Goal: Task Accomplishment & Management: Complete application form

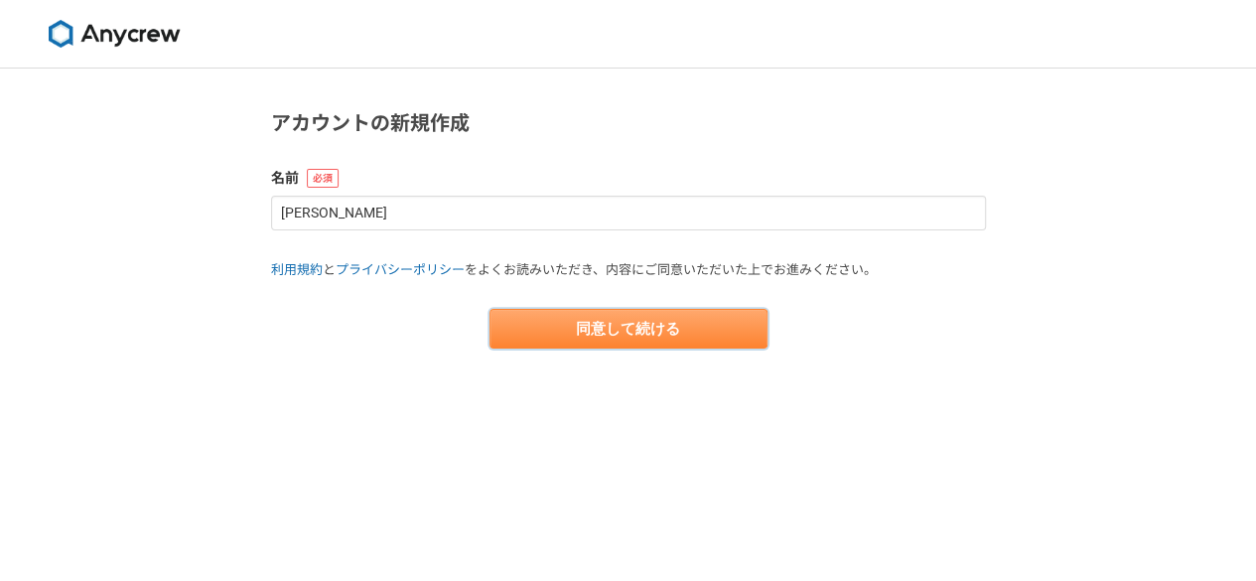
click at [588, 327] on button "同意して続ける" at bounding box center [628, 329] width 278 height 40
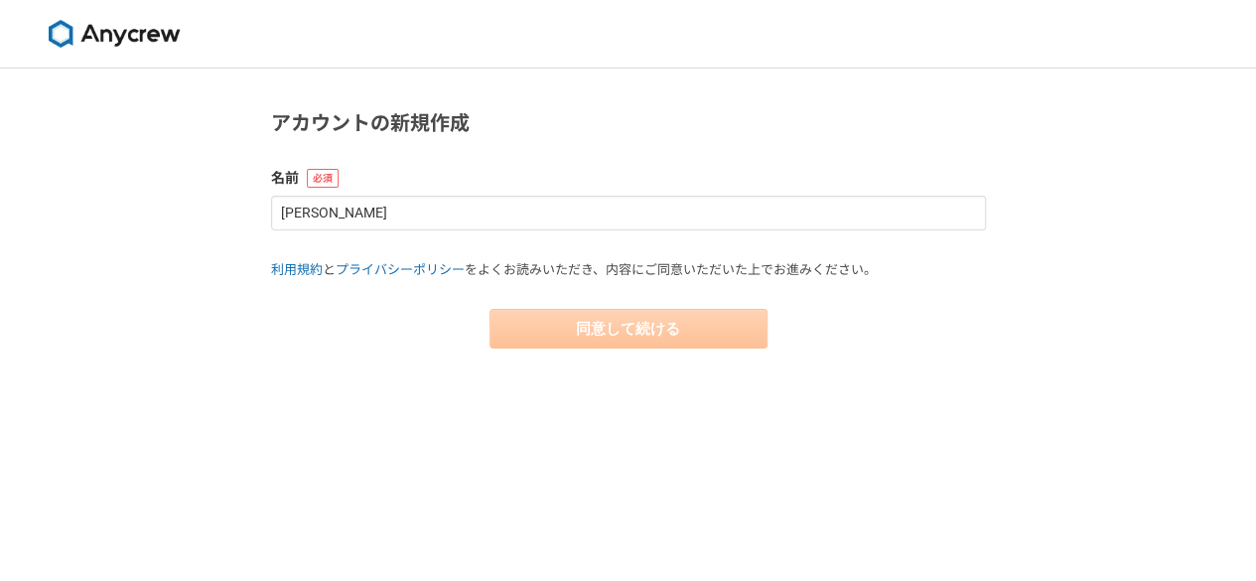
select select "13"
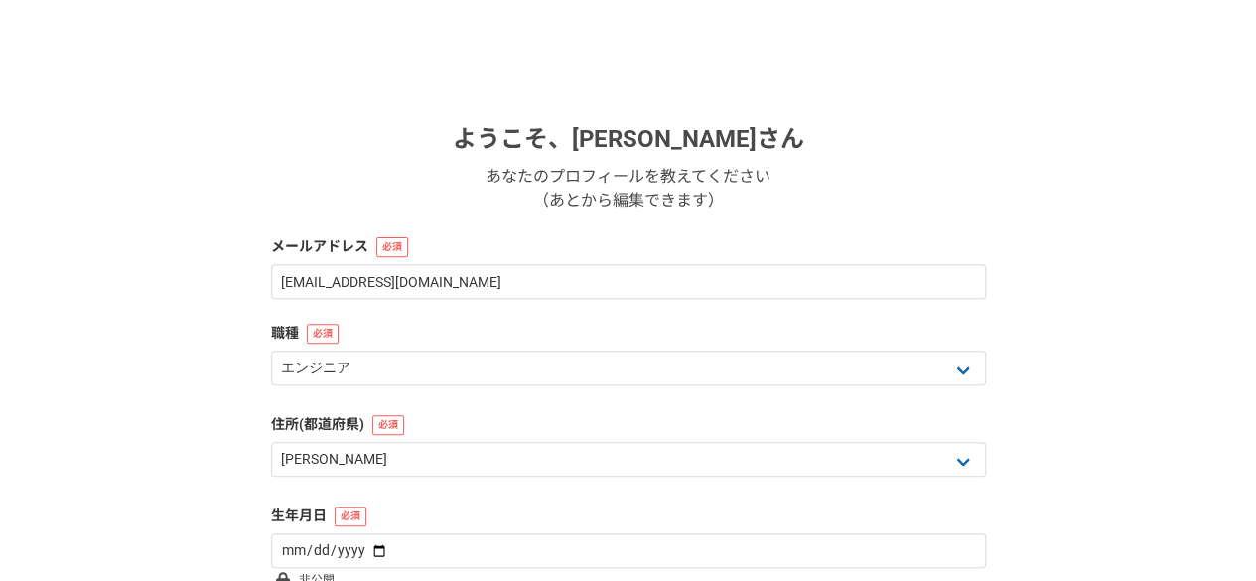
scroll to position [216, 0]
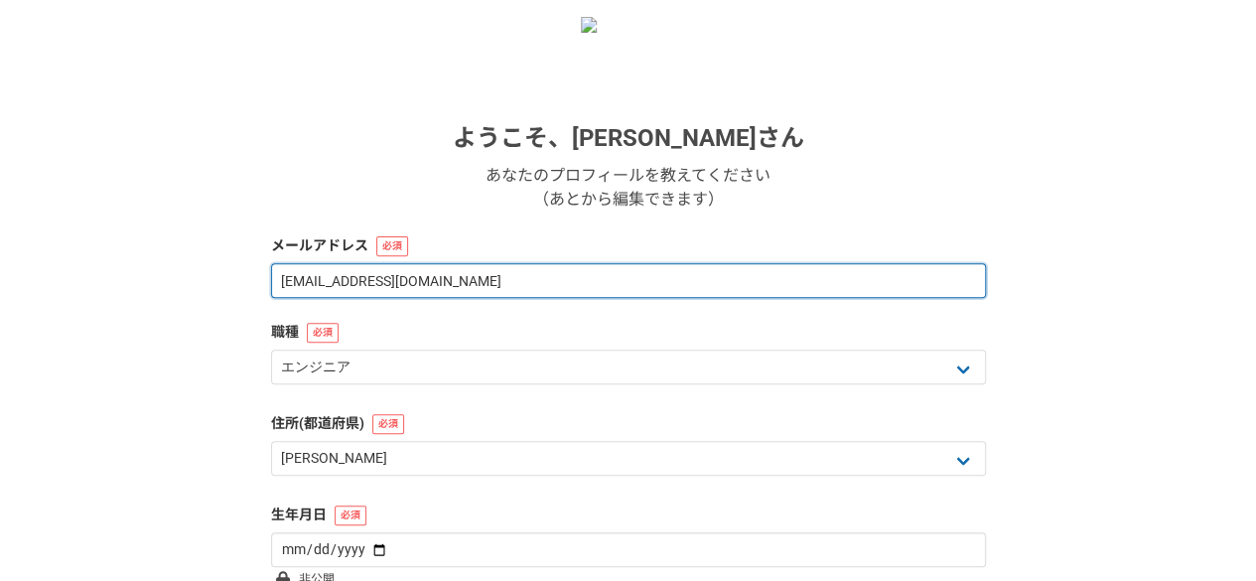
click at [355, 285] on input "a.a21i.i1981@gmail.com" at bounding box center [628, 280] width 715 height 35
type input "a.a21i.i1981+11@gmail.com"
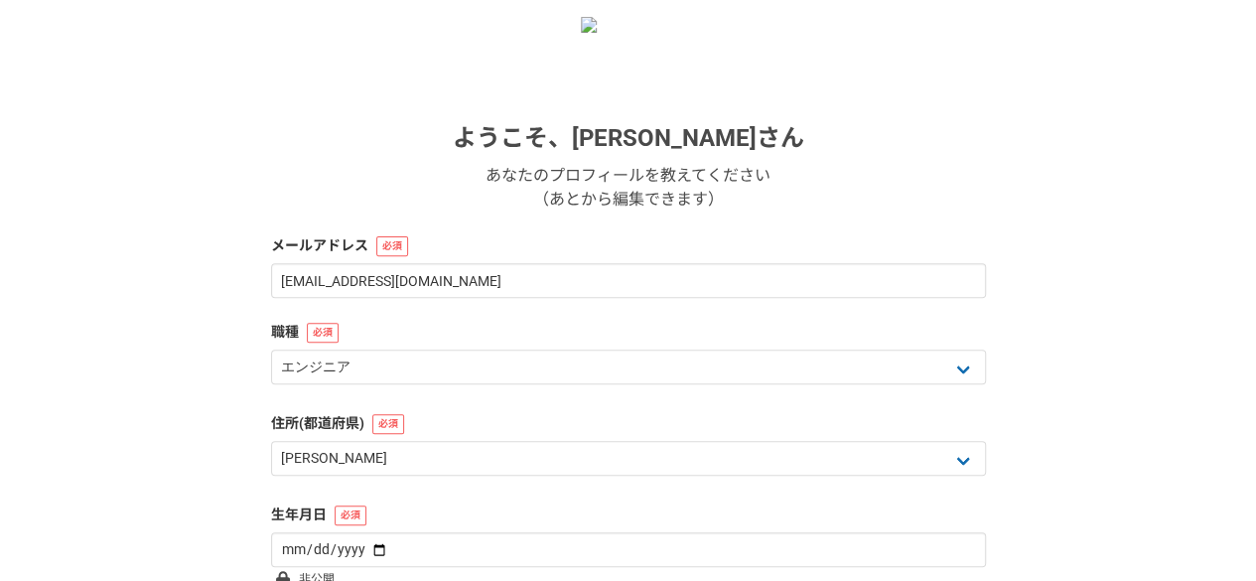
click at [195, 324] on div "1 2 3 4 5 6 基本情報 ようこそ、 稲留明彦 さん あなたのプロフィールを教えてください （あとから編集できます） メールアドレス a.a21i.i…" at bounding box center [628, 312] width 1256 height 921
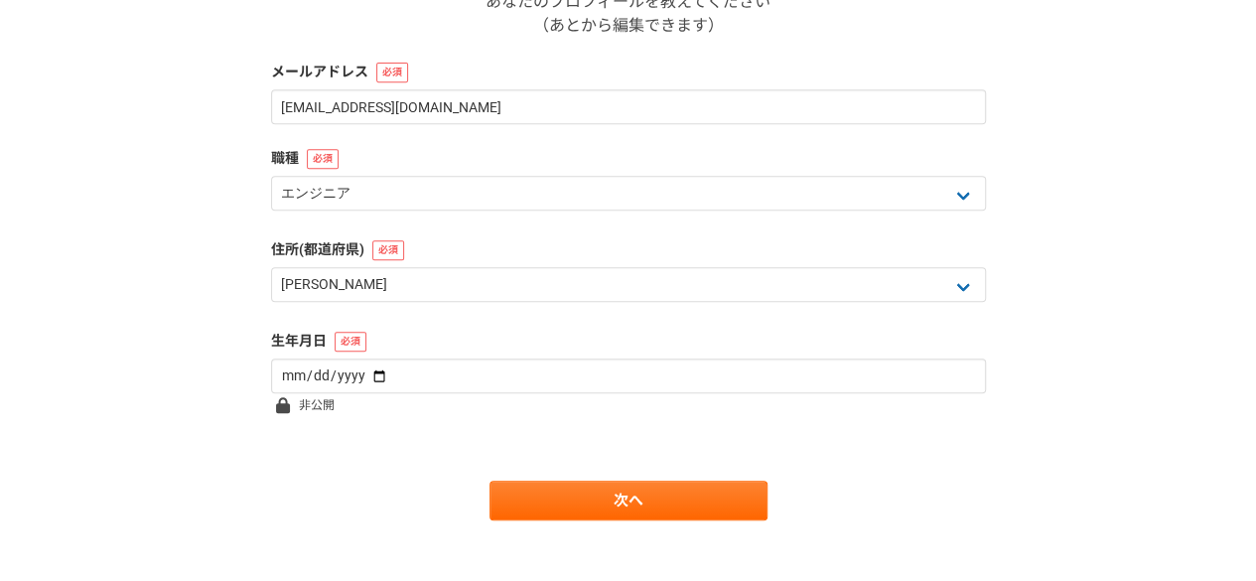
scroll to position [391, 0]
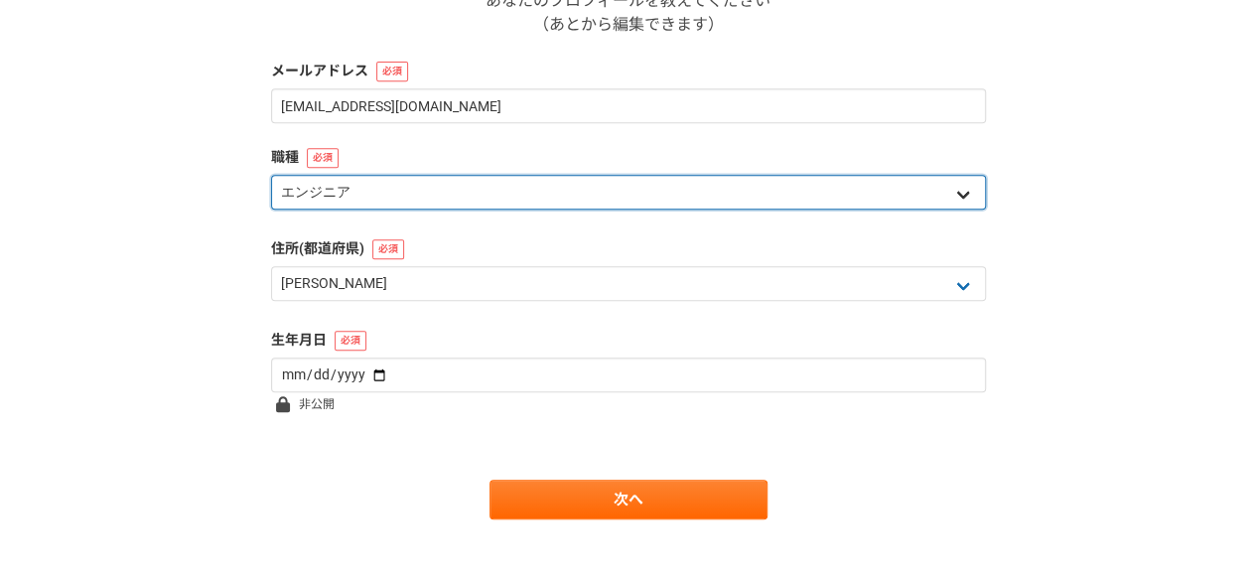
click at [496, 192] on select "エンジニア デザイナー ライター 営業 マーケティング 企画・事業開発 バックオフィス その他" at bounding box center [628, 192] width 715 height 35
select select "7"
click at [271, 175] on select "エンジニア デザイナー ライター 営業 マーケティング 企画・事業開発 バックオフィス その他" at bounding box center [628, 192] width 715 height 35
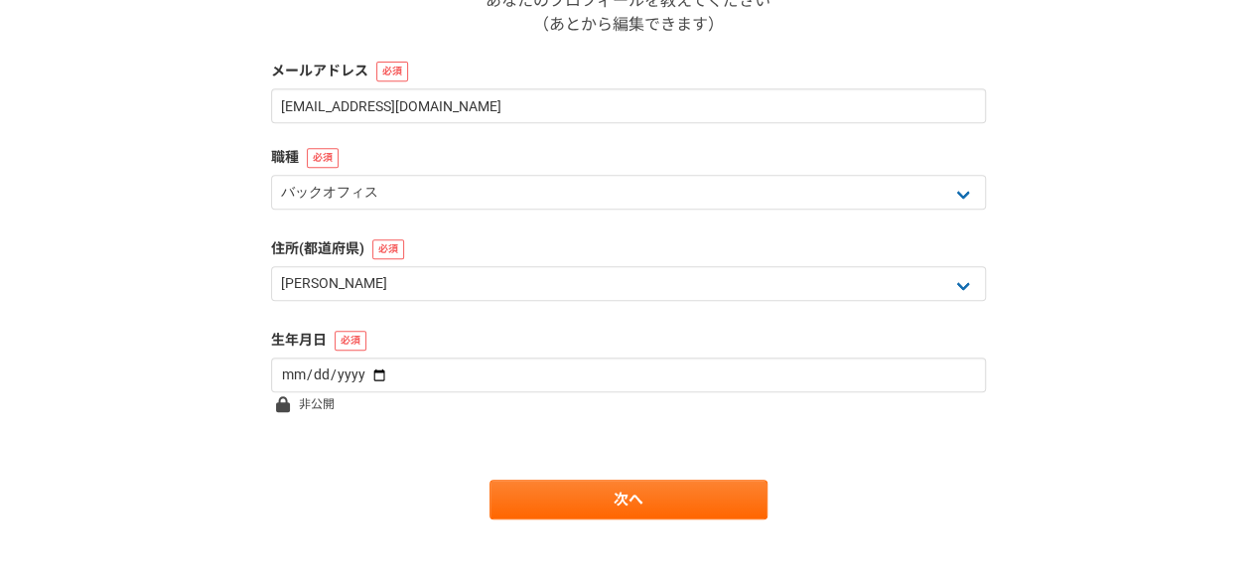
click at [165, 296] on div "1 2 3 4 5 6 基本情報 ようこそ、 稲留明彦 さん あなたのプロフィールを教えてください （あとから編集できます） メールアドレス a.a21i.i…" at bounding box center [628, 137] width 1256 height 921
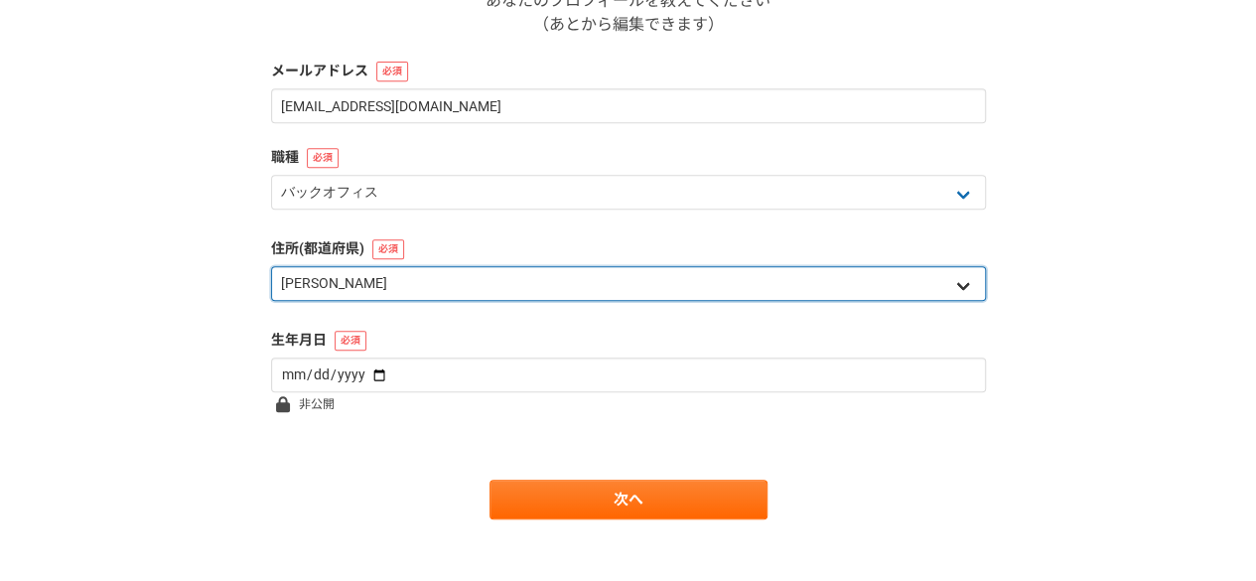
click at [394, 292] on select "北海道 青森県 岩手県 宮城県 秋田県 山形県 福島県 茨城県 栃木県 群馬県 埼玉県 千葉県 東京都 神奈川県 新潟県 富山県 石川県 福井県 山梨県 長野…" at bounding box center [628, 283] width 715 height 35
select select "11"
click at [271, 266] on select "北海道 青森県 岩手県 宮城県 秋田県 山形県 福島県 茨城県 栃木県 群馬県 埼玉県 千葉県 東京都 神奈川県 新潟県 富山県 石川県 福井県 山梨県 長野…" at bounding box center [628, 283] width 715 height 35
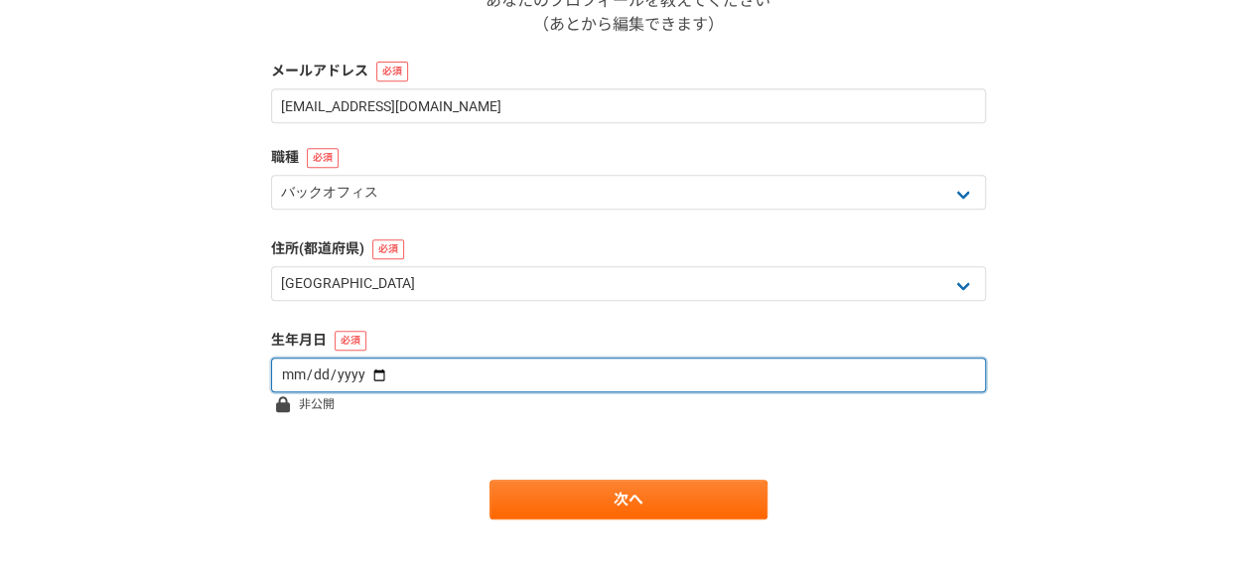
click at [363, 382] on input "date" at bounding box center [628, 374] width 715 height 35
type input "1981-06-13"
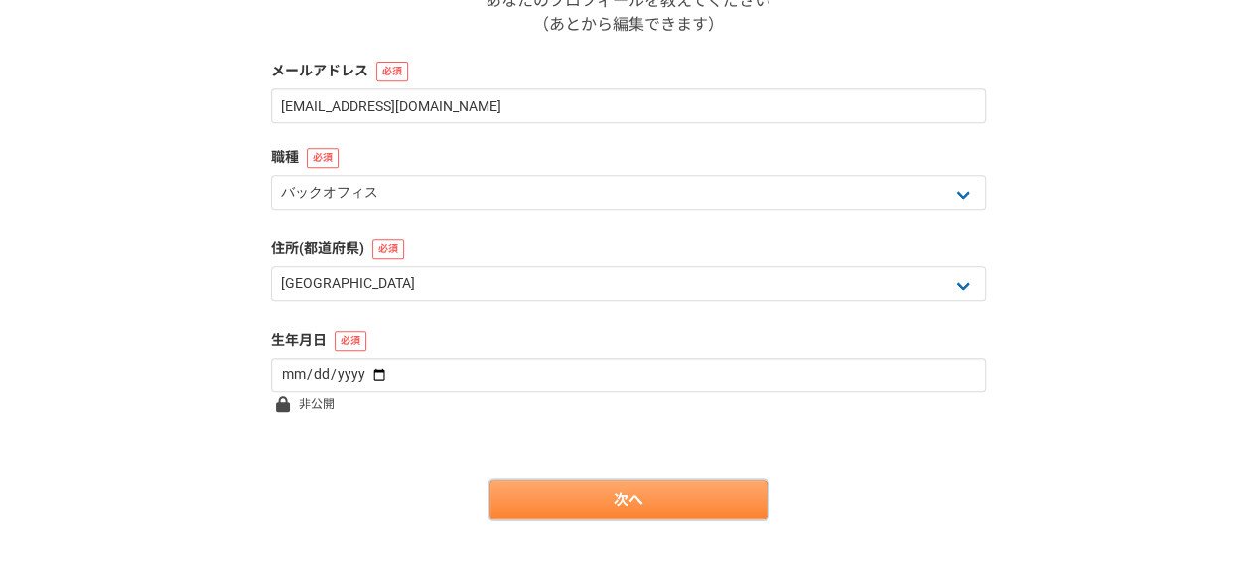
click at [580, 492] on link "次へ" at bounding box center [628, 499] width 278 height 40
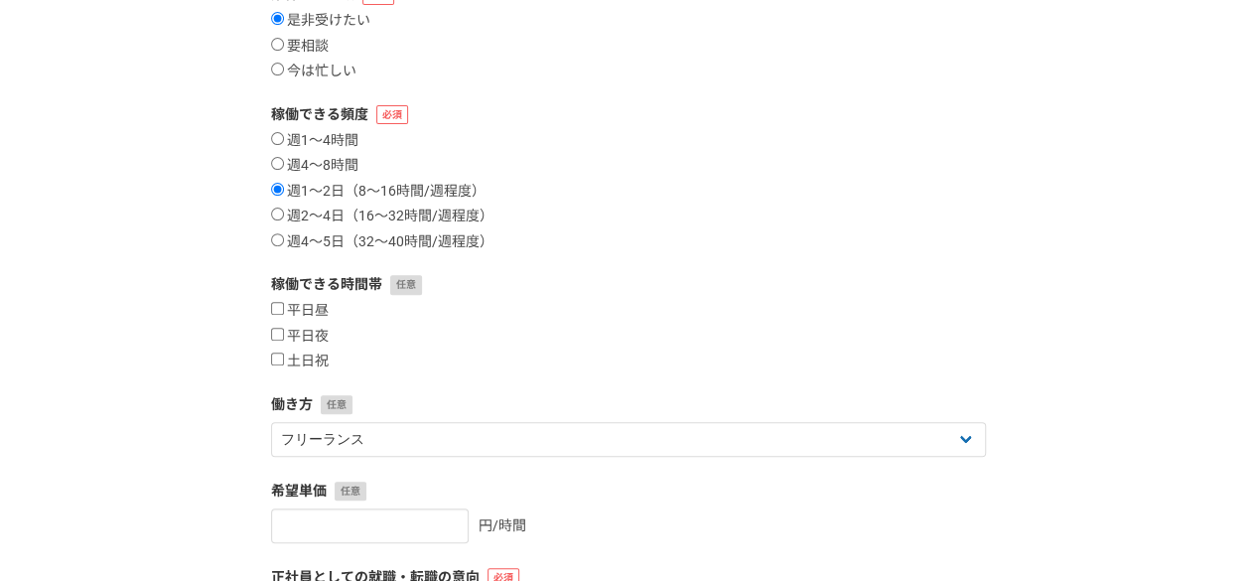
scroll to position [250, 0]
click at [277, 358] on input "土日祝" at bounding box center [277, 357] width 13 height 13
checkbox input "true"
click at [276, 331] on input "平日夜" at bounding box center [277, 333] width 13 height 13
checkbox input "true"
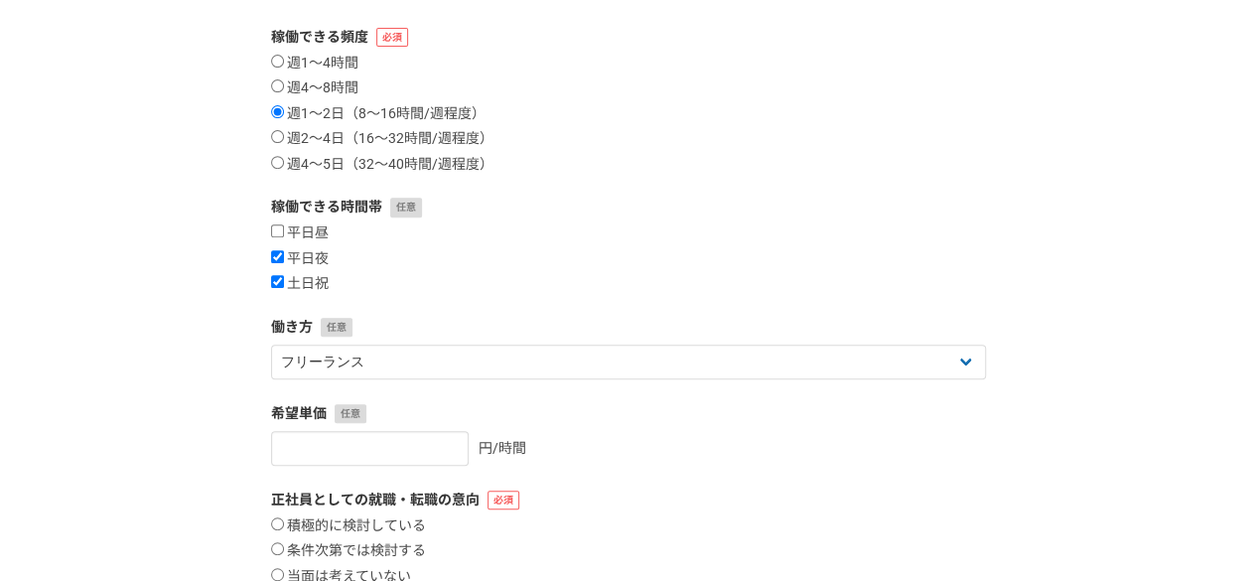
scroll to position [328, 0]
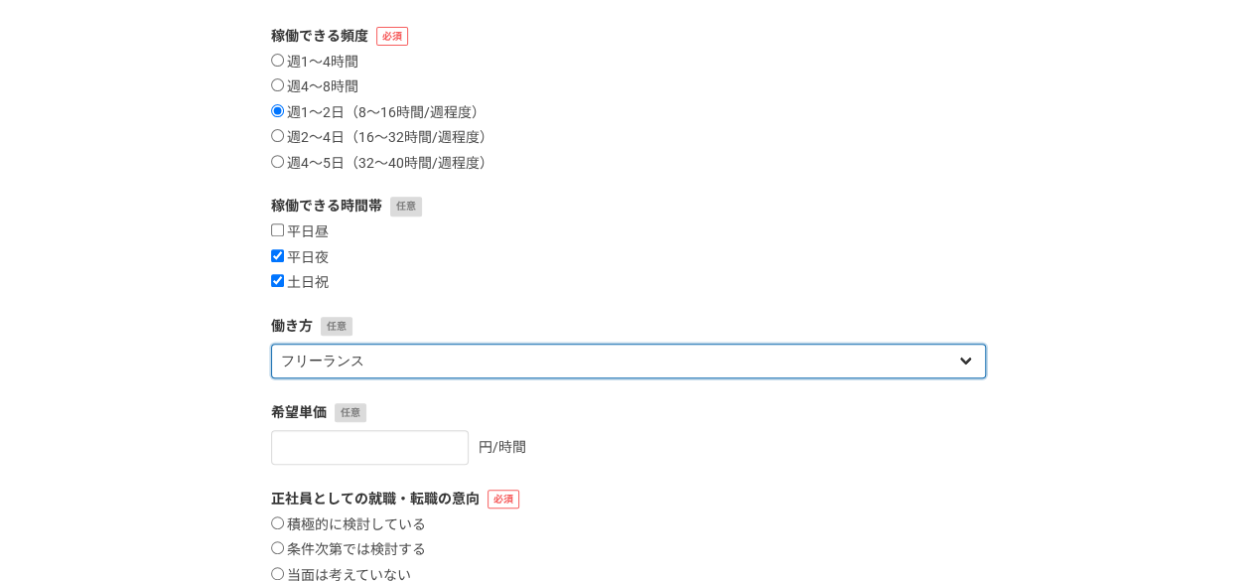
click at [455, 354] on select "フリーランス 副業 その他" at bounding box center [628, 360] width 715 height 35
select select "sidejob"
click at [271, 343] on select "フリーランス 副業 その他" at bounding box center [628, 360] width 715 height 35
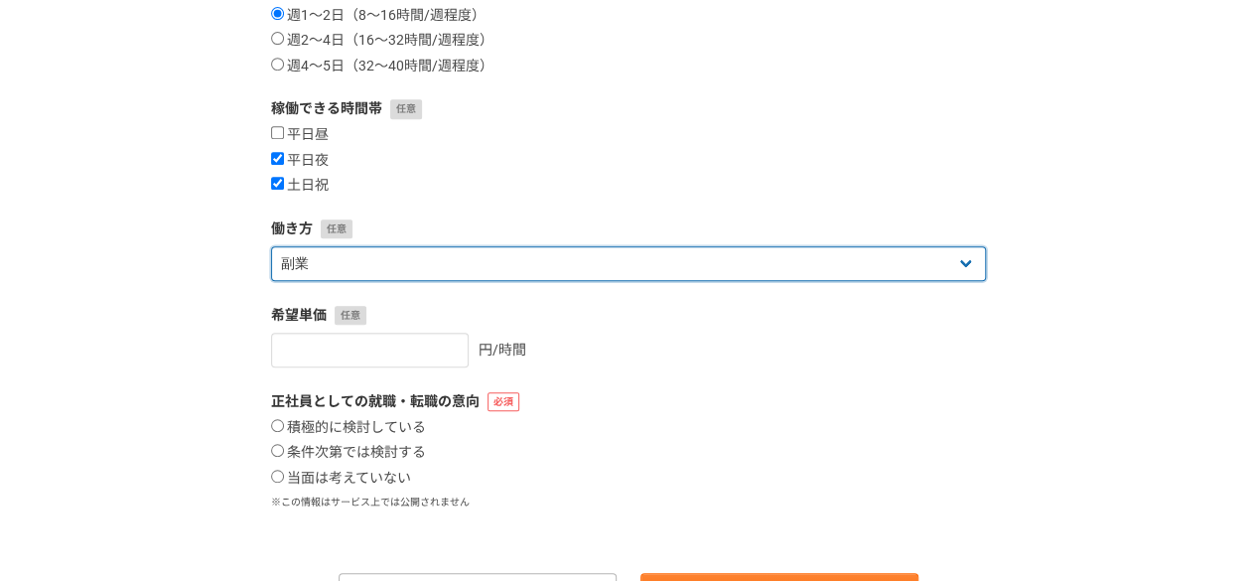
scroll to position [465, 0]
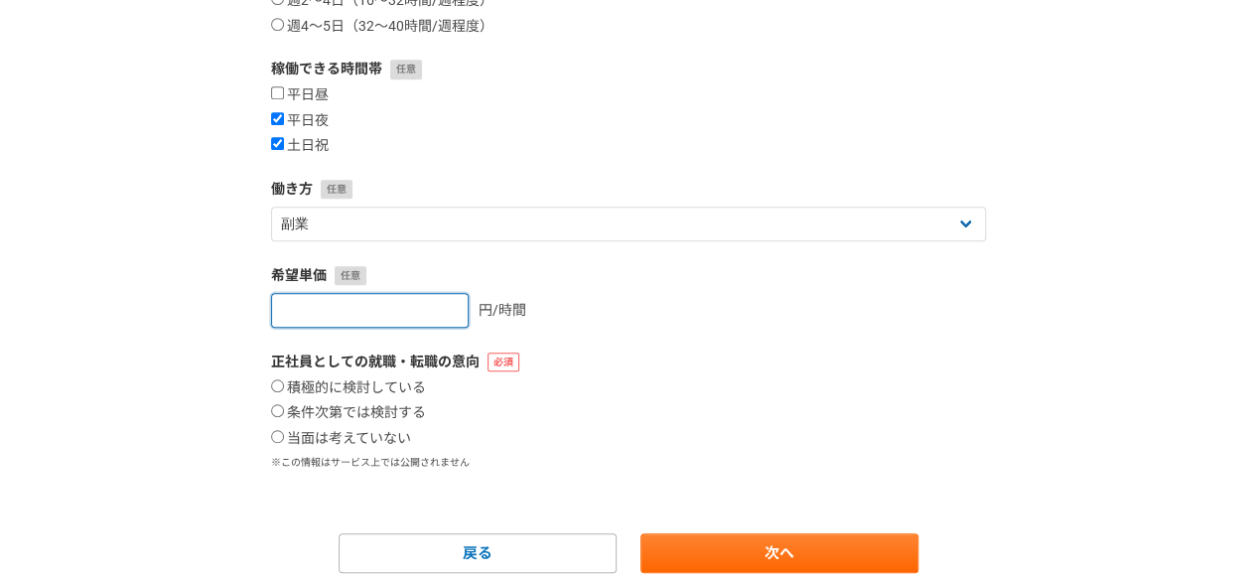
click at [375, 313] on input "number" at bounding box center [370, 310] width 198 height 35
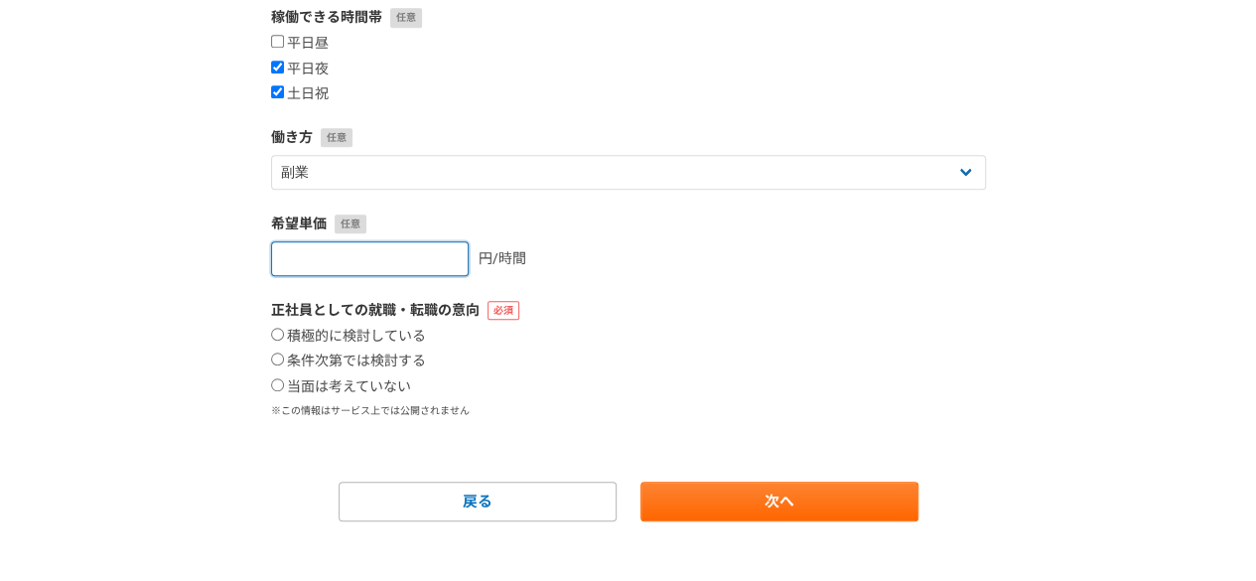
scroll to position [530, 0]
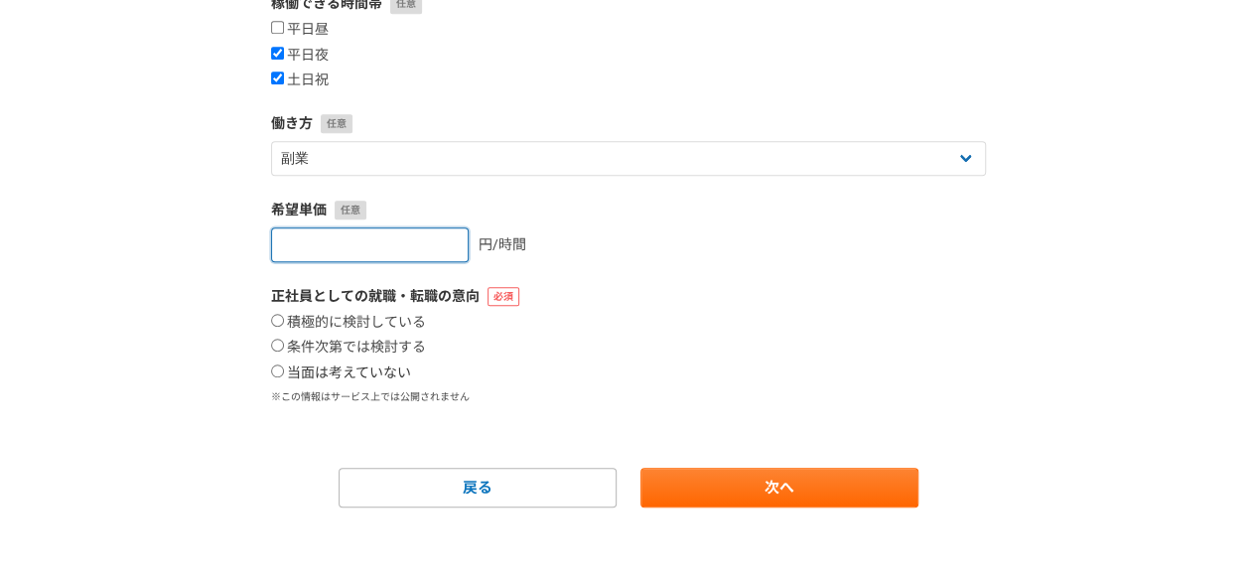
type input "1500"
click at [274, 364] on input "当面は考えていない" at bounding box center [277, 370] width 13 height 13
radio input "true"
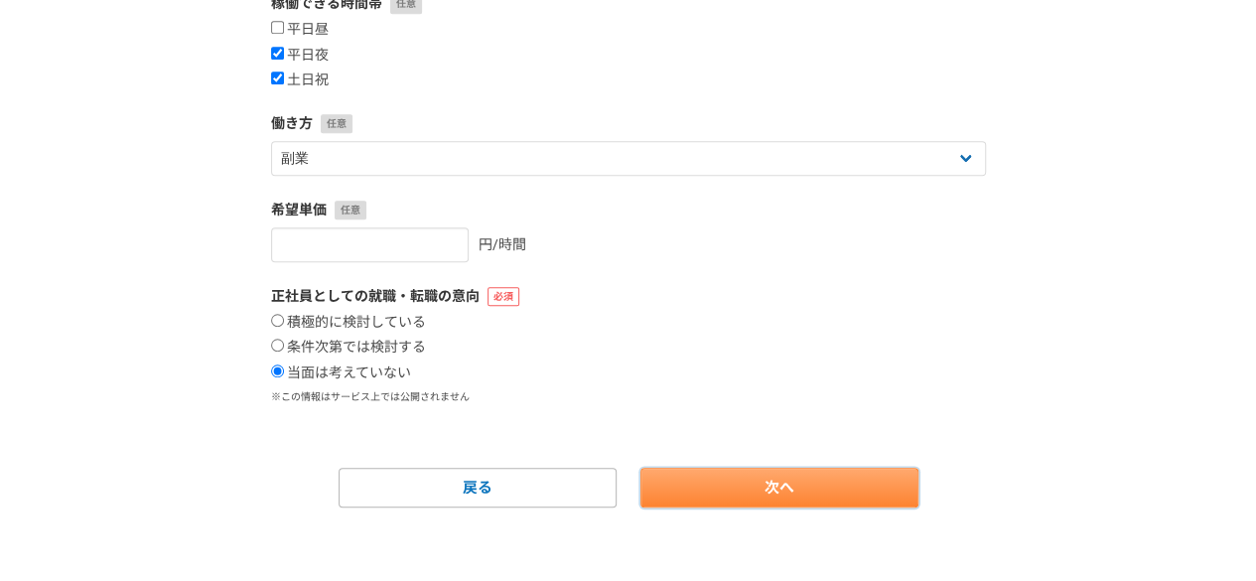
click at [774, 477] on link "次へ" at bounding box center [779, 488] width 278 height 40
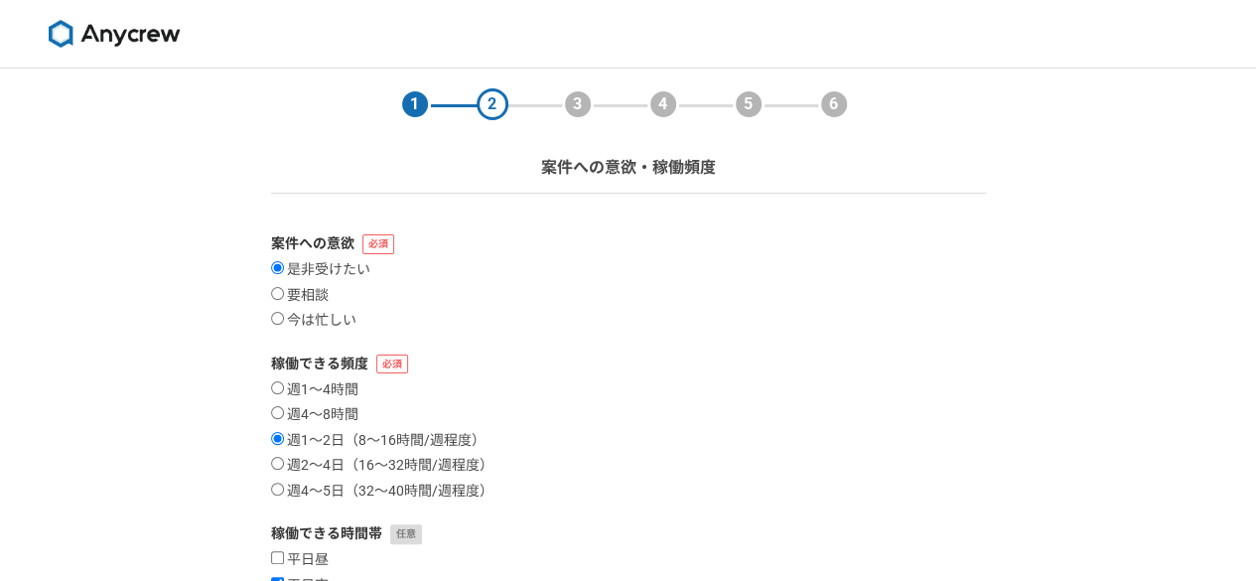
select select
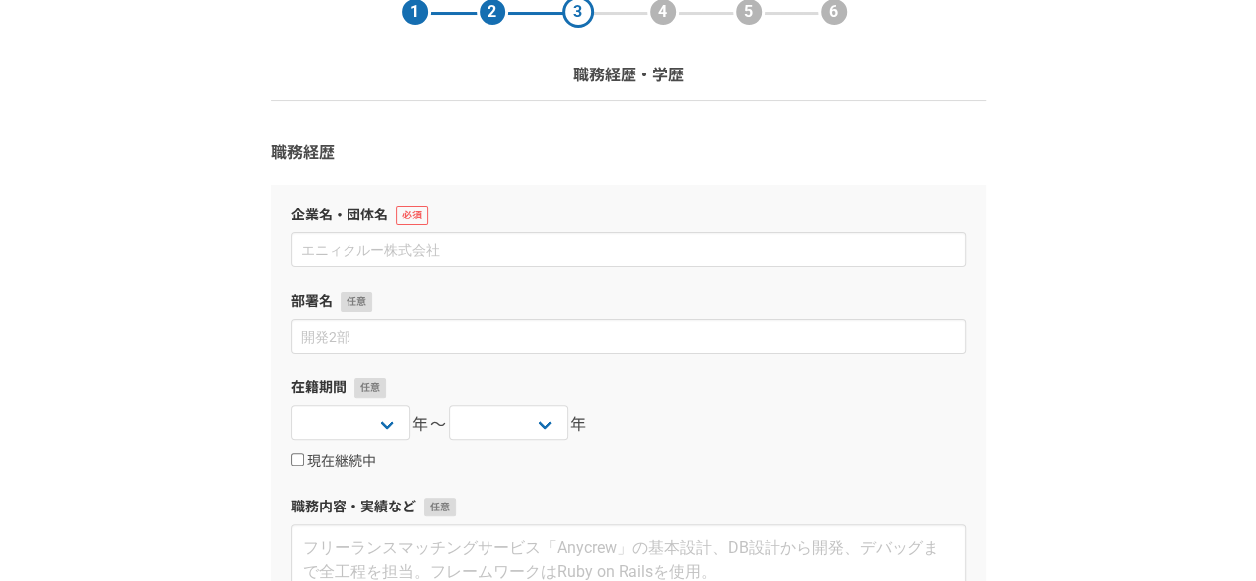
scroll to position [133, 0]
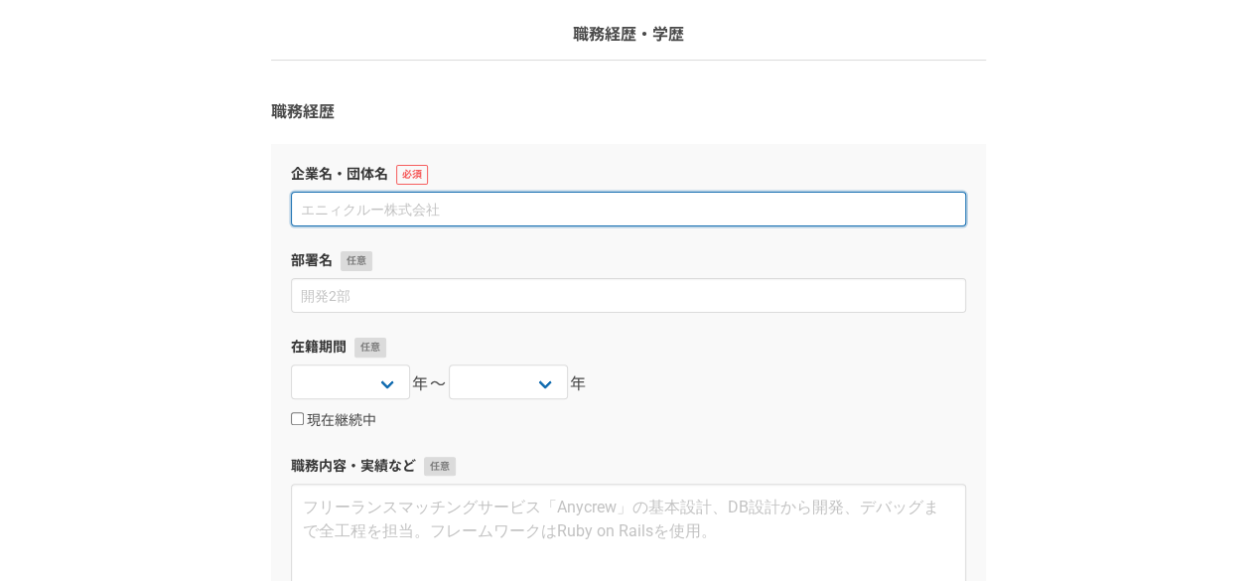
click at [344, 215] on input at bounding box center [628, 209] width 675 height 35
type input "z"
type input "全国共済農業協同組合連合会"
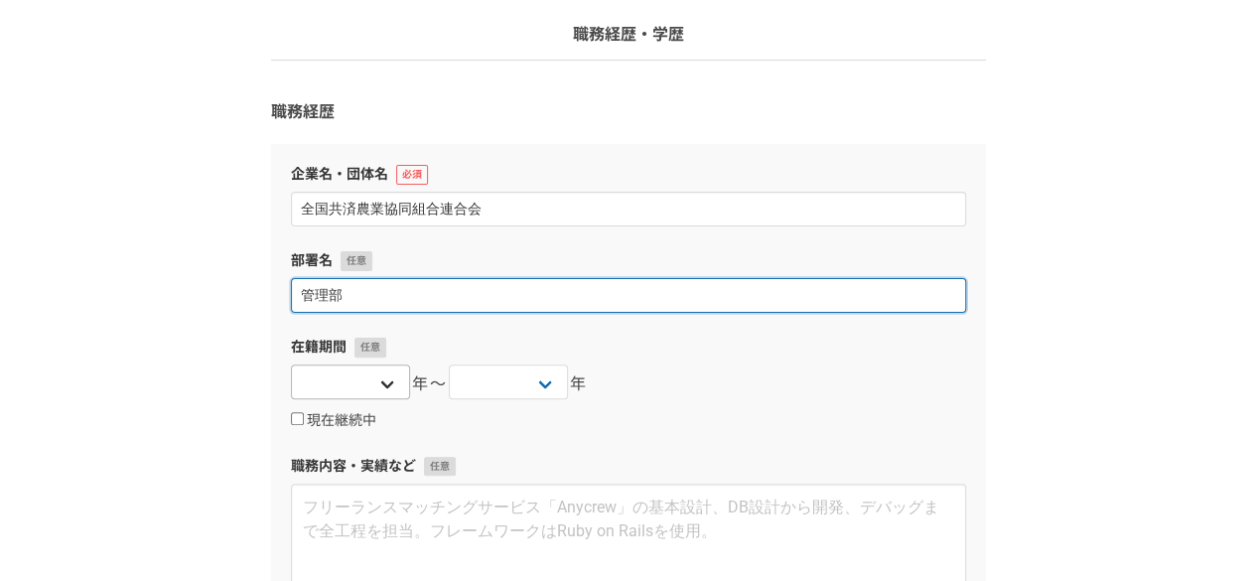
type input "管理部"
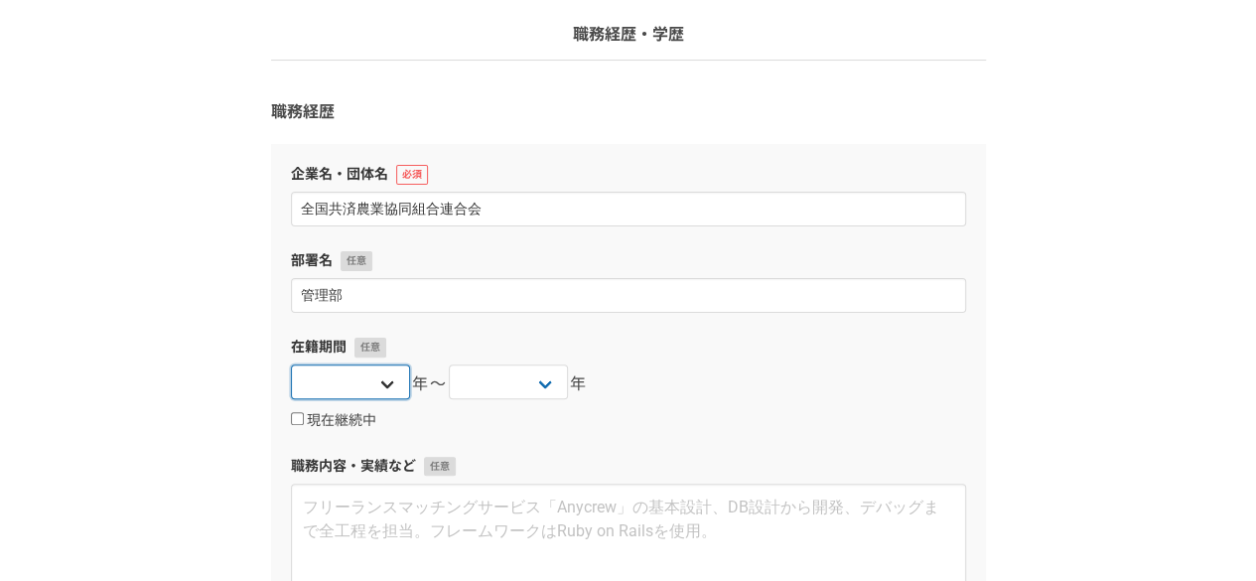
click at [389, 389] on select "2025 2024 2023 2022 2021 2020 2019 2018 2017 2016 2015 2014 2013 2012 2011 2010…" at bounding box center [350, 381] width 119 height 35
click at [302, 424] on input "現在継続中" at bounding box center [297, 418] width 13 height 13
checkbox input "true"
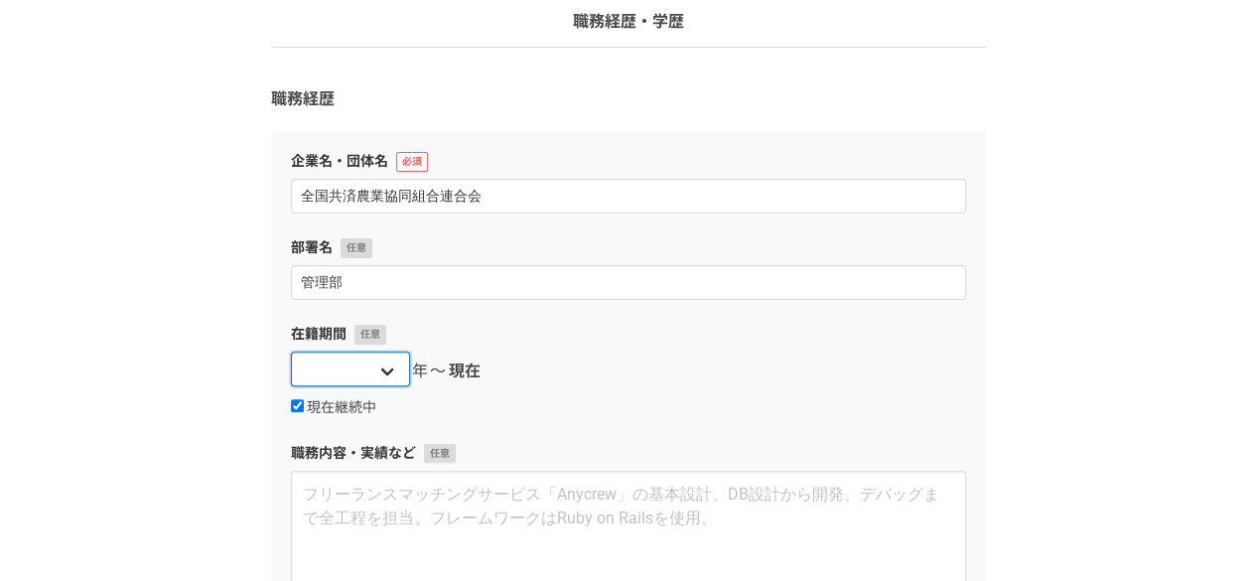
click at [395, 371] on select "2025 2024 2023 2022 2021 2020 2019 2018 2017 2016 2015 2014 2013 2012 2011 2010…" at bounding box center [350, 368] width 119 height 35
select select "2004"
click at [291, 351] on select "2025 2024 2023 2022 2021 2020 2019 2018 2017 2016 2015 2014 2013 2012 2011 2010…" at bounding box center [350, 368] width 119 height 35
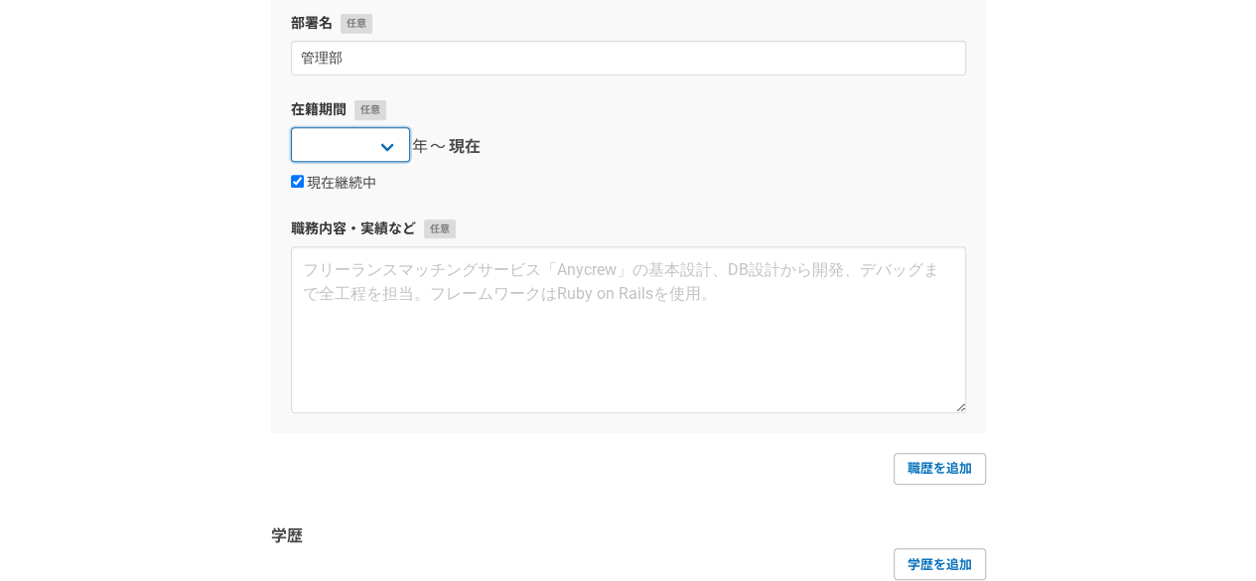
scroll to position [387, 0]
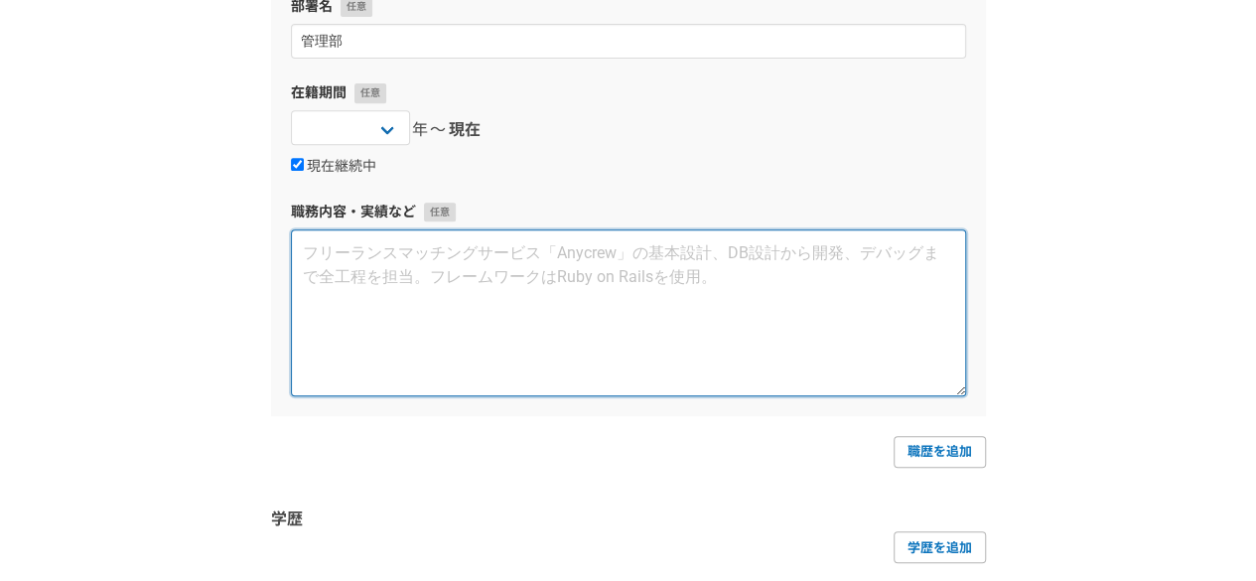
click at [363, 321] on textarea at bounding box center [628, 312] width 675 height 167
type textarea "会"
type textarea "け"
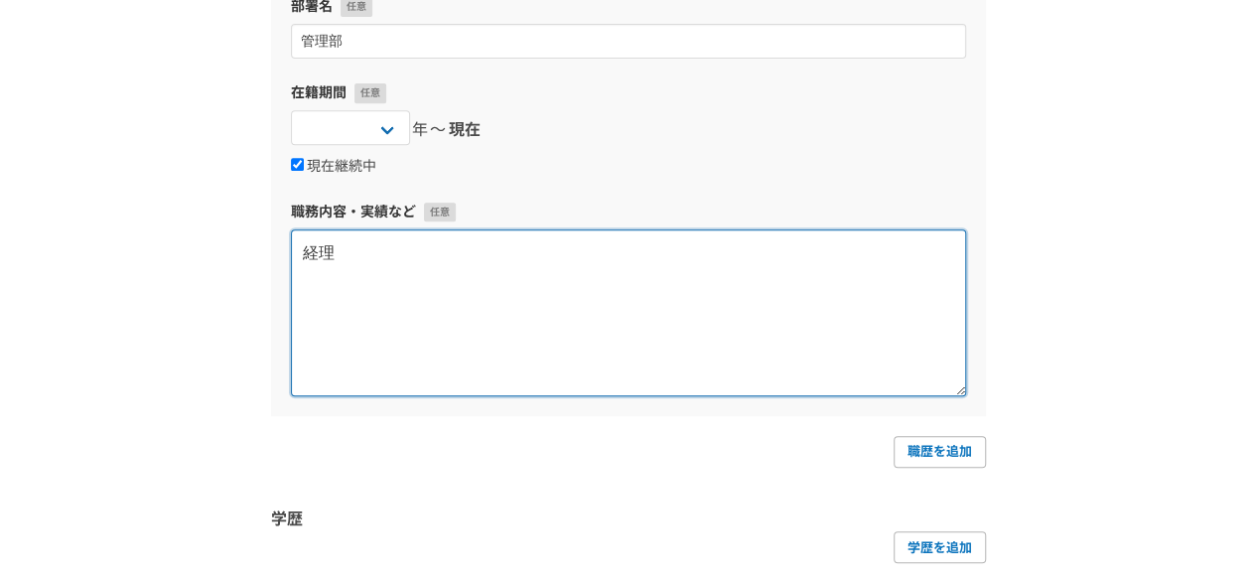
type textarea "経"
type textarea "い"
type textarea "し"
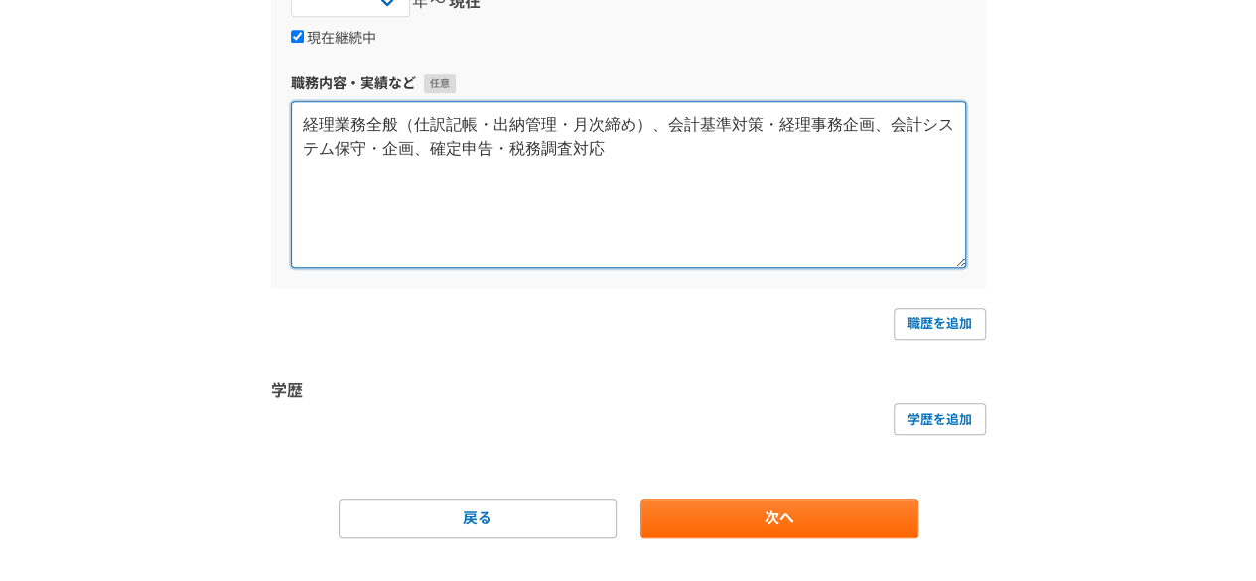
scroll to position [550, 0]
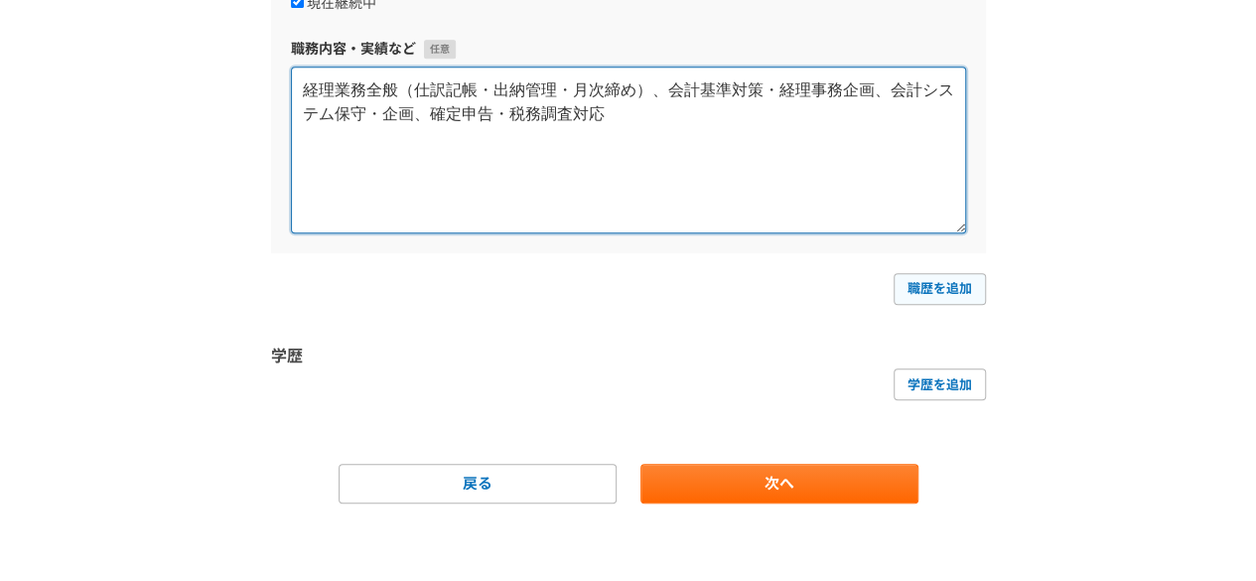
type textarea "経理業務全般（仕訳記帳・出納管理・月次締め）、会計基準対策・経理事務企画、会計システム保守・企画、確定申告・税務調査対応"
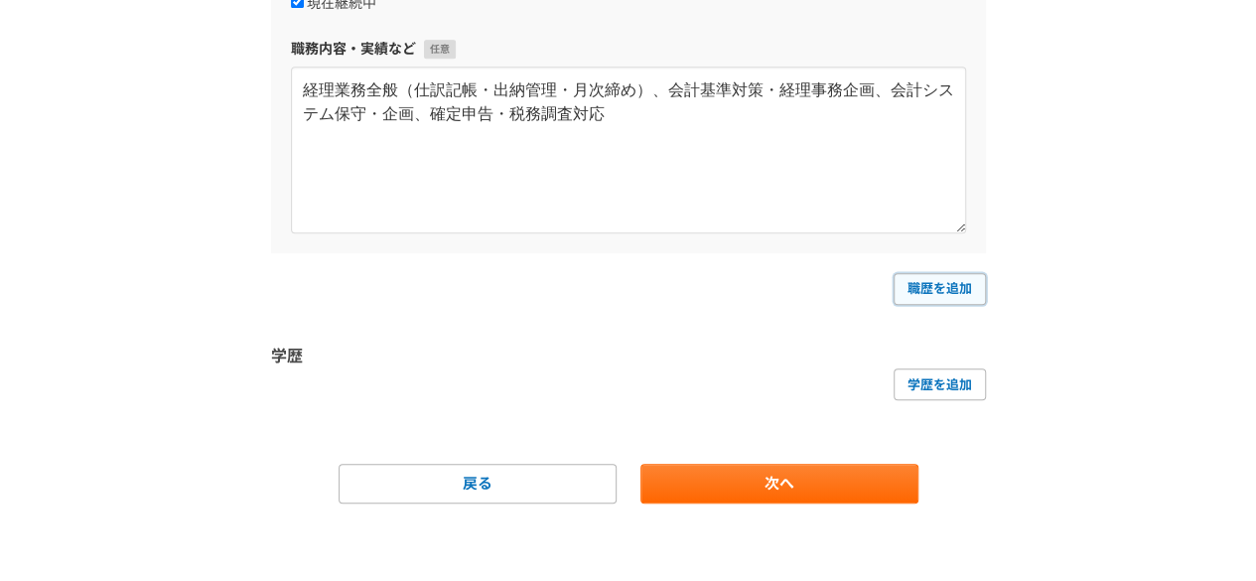
click at [932, 290] on link "職歴を追加" at bounding box center [939, 289] width 92 height 32
select select
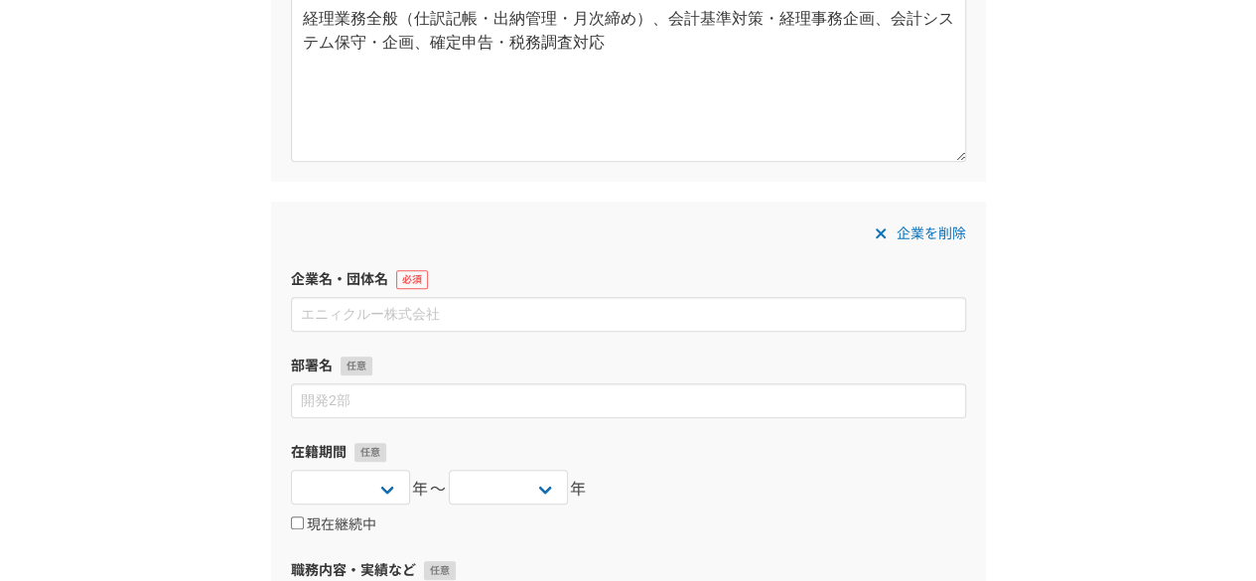
scroll to position [621, 0]
click at [878, 232] on icon at bounding box center [879, 233] width 10 height 10
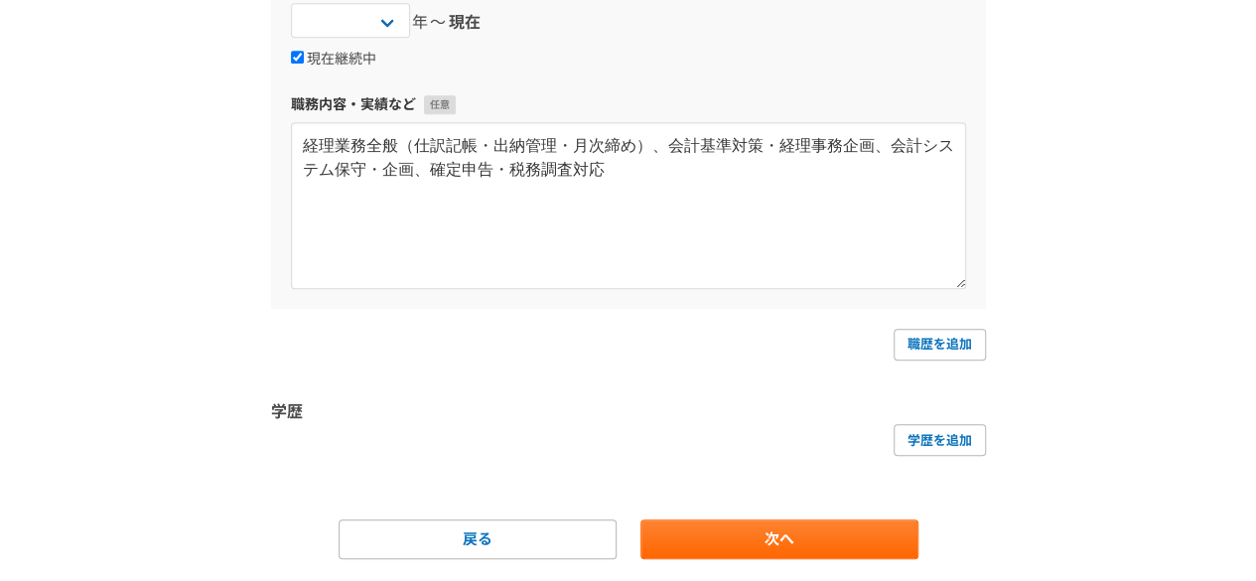
scroll to position [492, 0]
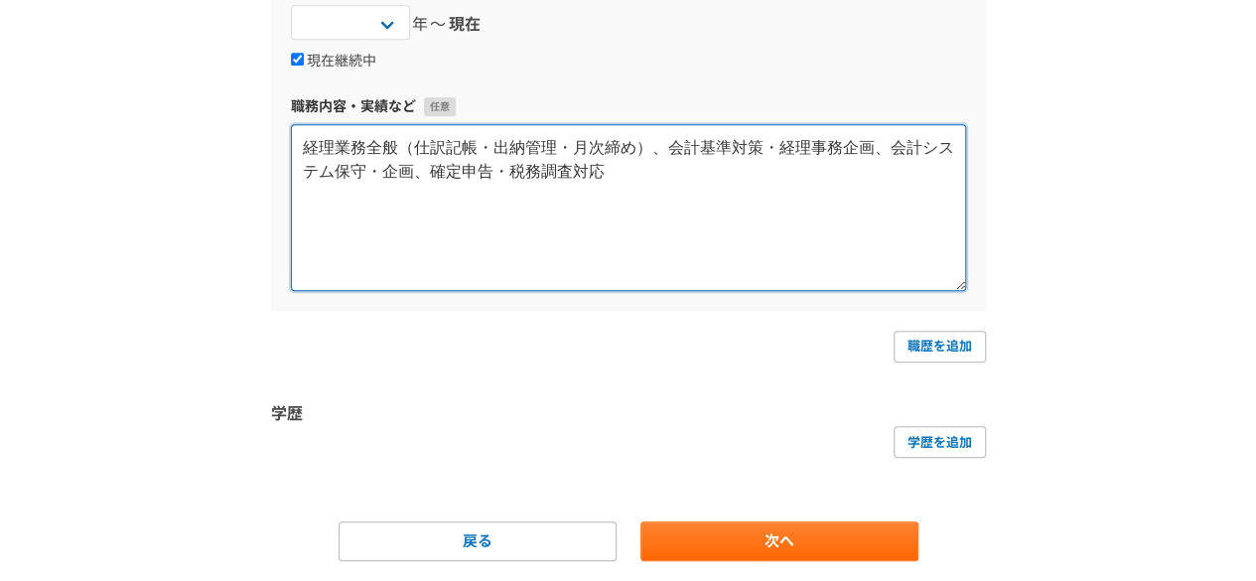
click at [324, 142] on textarea "経理業務全般（仕訳記帳・出納管理・月次締め）、会計基準対策・経理事務企画、会計システム保守・企画、確定申告・税務調査対応" at bounding box center [628, 207] width 675 height 167
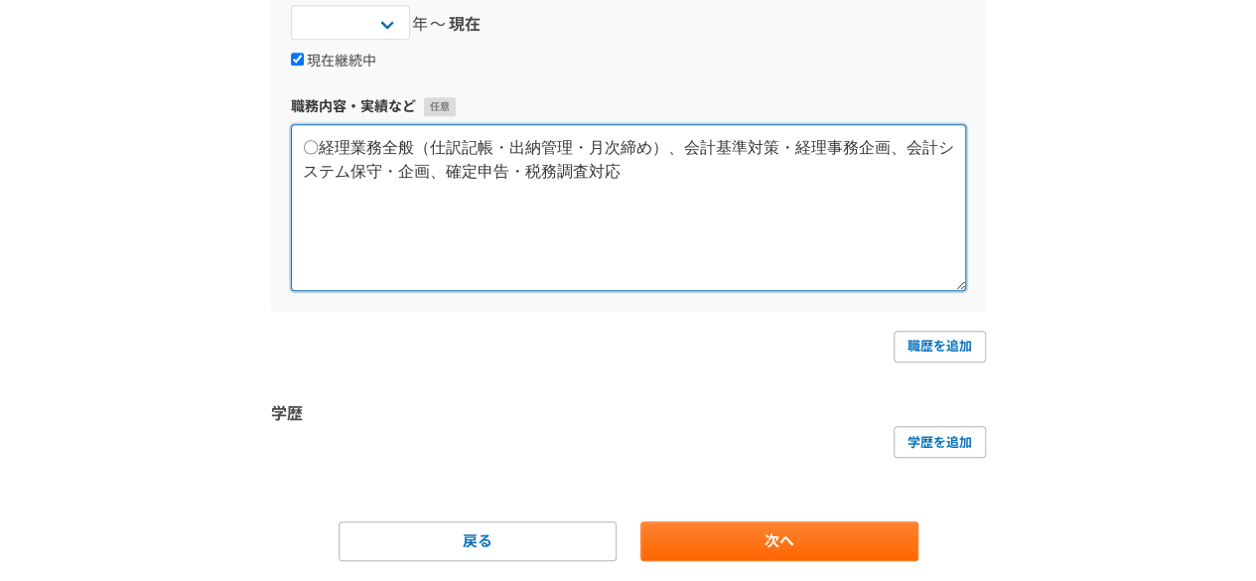
click at [640, 167] on textarea "〇経理業務全般（仕訳記帳・出納管理・月次締め）、会計基準対策・経理事務企画、会計システム保守・企画、確定申告・税務調査対応" at bounding box center [628, 207] width 675 height 167
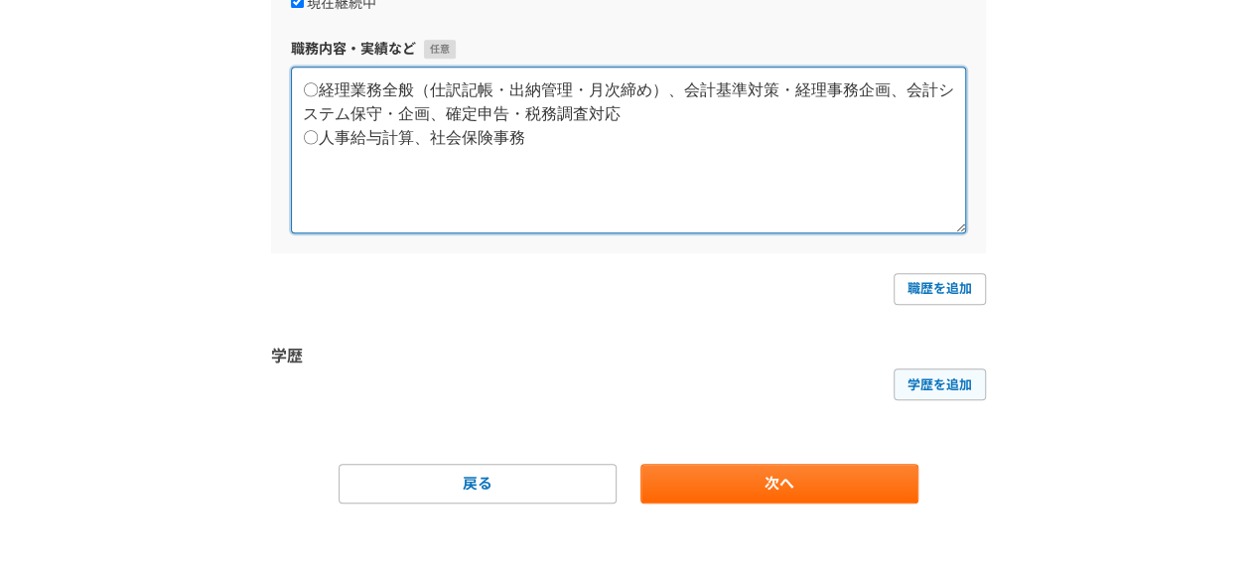
type textarea "〇経理業務全般（仕訳記帳・出納管理・月次締め）、会計基準対策・経理事務企画、会計システム保守・企画、確定申告・税務調査対応 〇人事給与計算、社会保険事務"
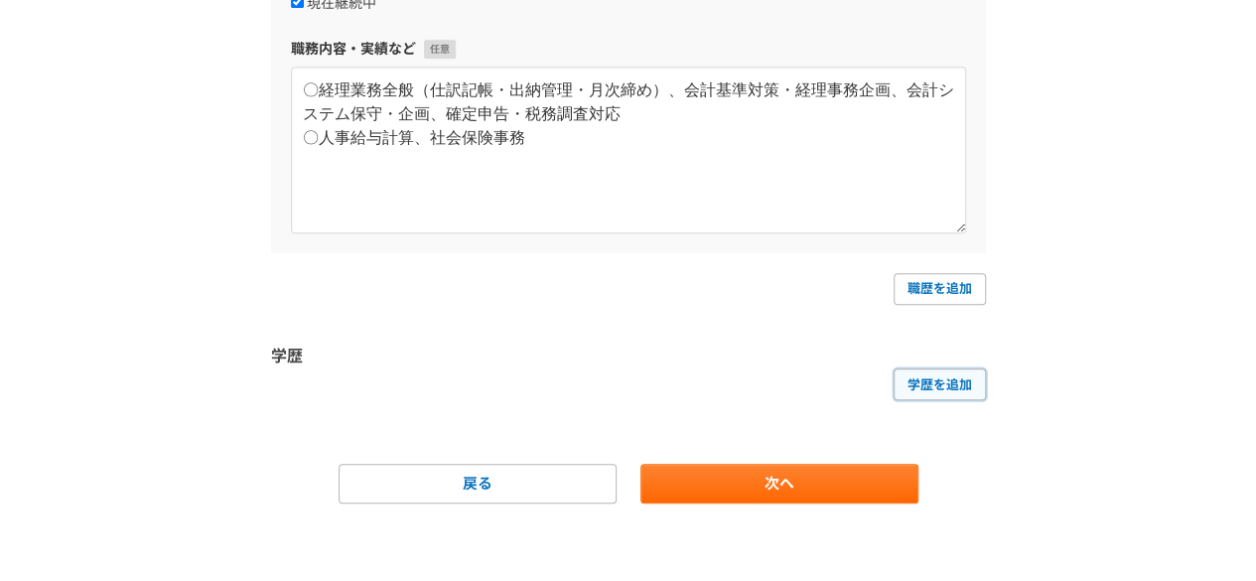
click at [929, 384] on link "学歴を追加" at bounding box center [939, 384] width 92 height 32
select select
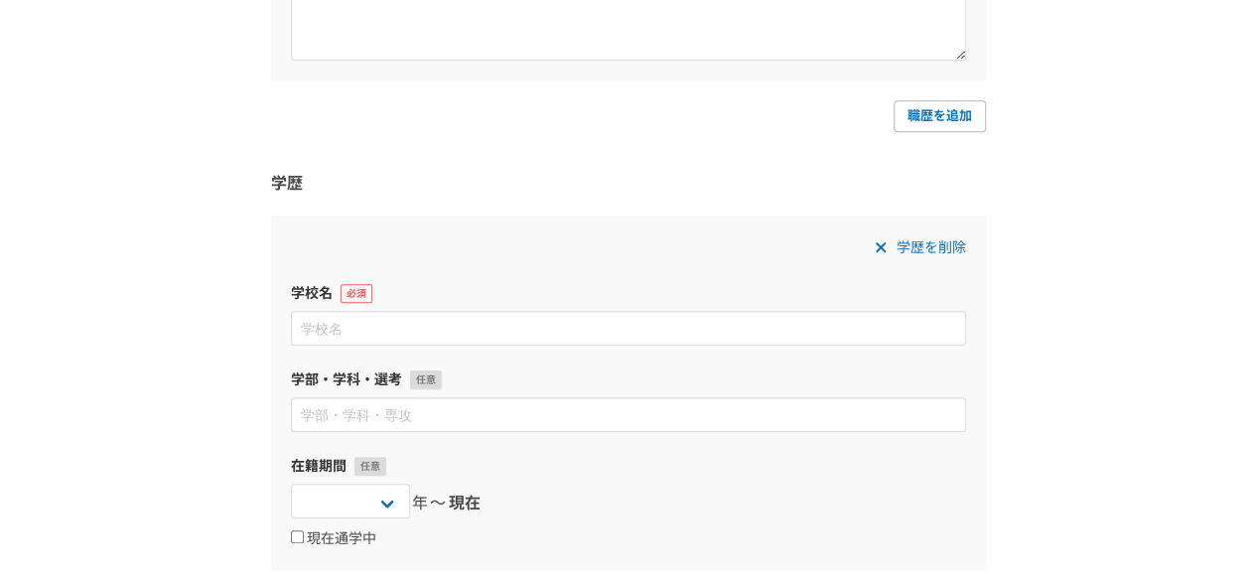
scroll to position [742, 0]
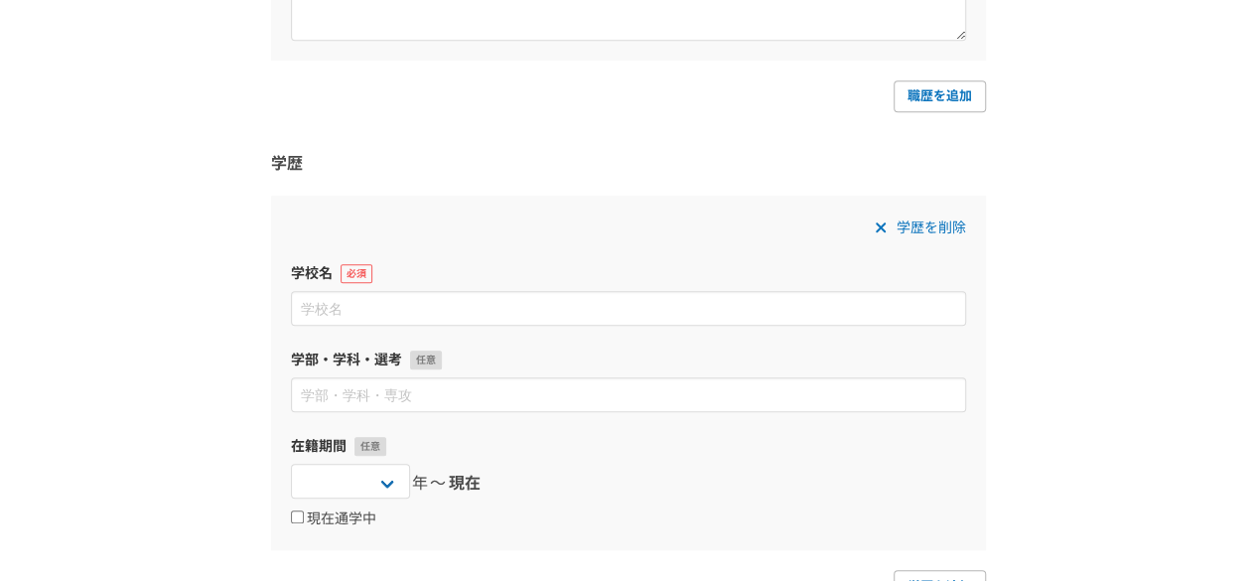
type input "ｙ"
type input "中央大学"
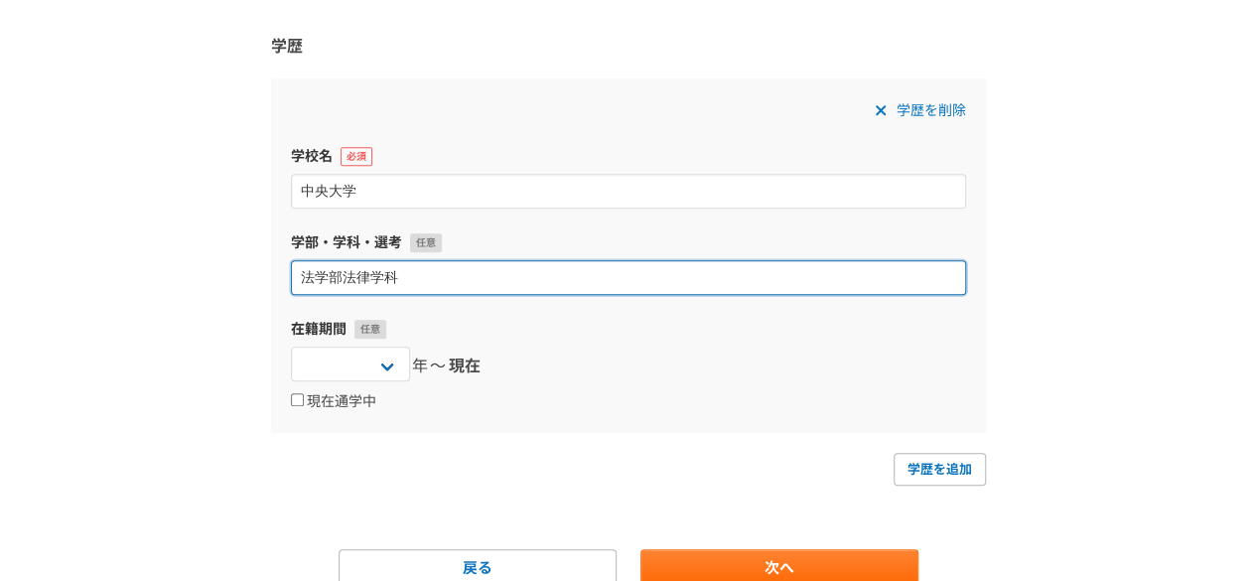
scroll to position [860, 0]
type input "法学部法律学科"
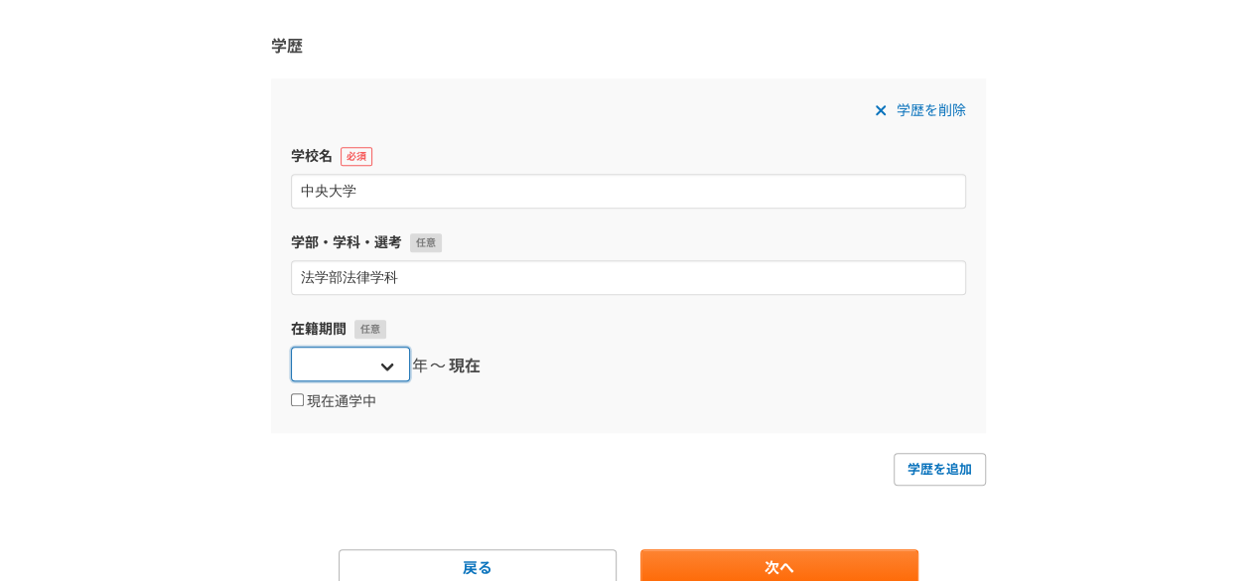
click at [385, 363] on select "2025 2024 2023 2022 2021 2020 2019 2018 2017 2016 2015 2014 2013 2012 2011 2010…" at bounding box center [350, 363] width 119 height 35
select select "2000"
click at [291, 346] on select "2025 2024 2023 2022 2021 2020 2019 2018 2017 2016 2015 2014 2013 2012 2011 2010…" at bounding box center [350, 363] width 119 height 35
click at [503, 400] on div "現在通学中" at bounding box center [628, 401] width 675 height 24
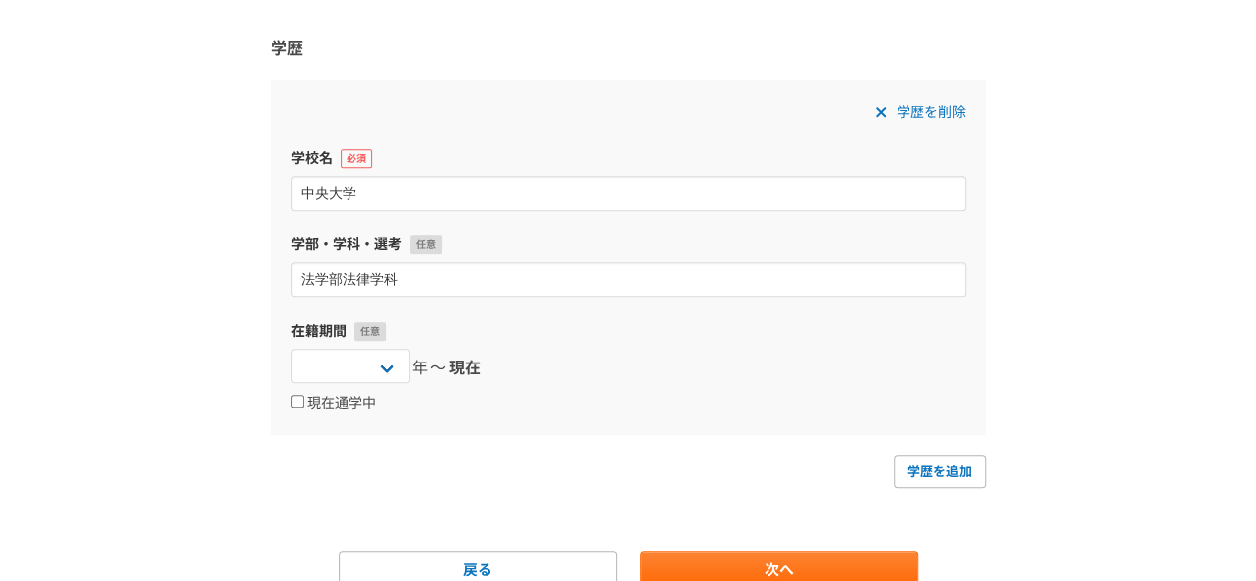
click at [469, 363] on span "現在" at bounding box center [465, 368] width 32 height 24
click at [355, 406] on label "現在通学中" at bounding box center [333, 404] width 85 height 18
click at [304, 406] on input "現在通学中" at bounding box center [297, 401] width 13 height 13
checkbox input "true"
select select
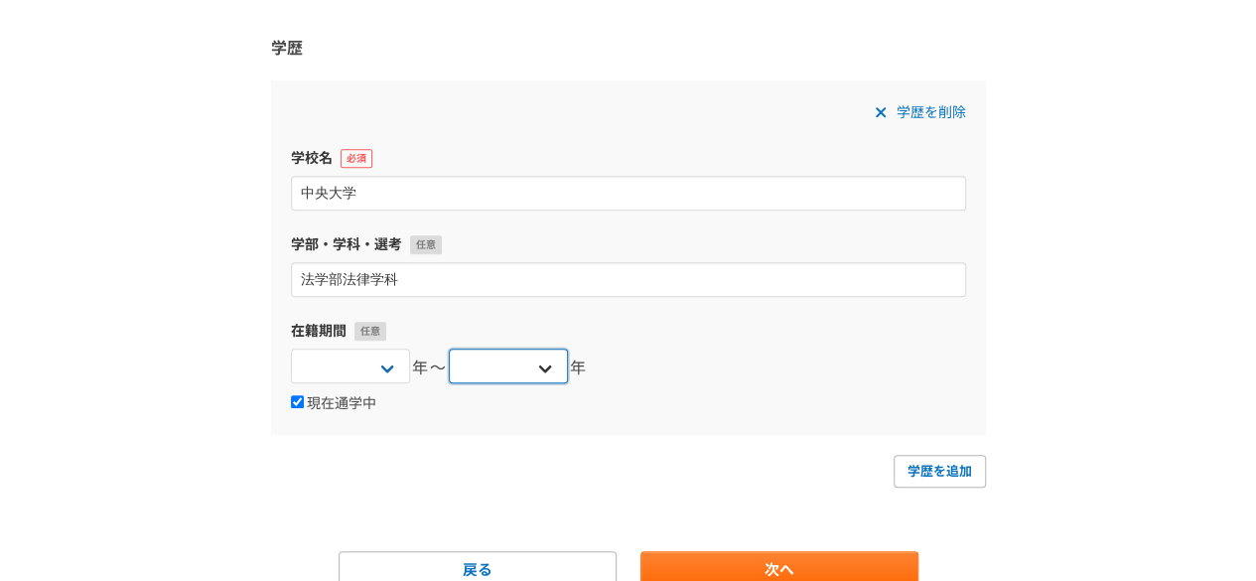
click at [542, 366] on select "2025 2024 2023 2022 2021 2020 2019 2018 2017 2016 2015 2014 2013 2012 2011 2010…" at bounding box center [508, 365] width 119 height 35
select select "2003"
click at [449, 348] on select "2025 2024 2023 2022 2021 2020 2019 2018 2017 2016 2015 2014 2013 2012 2011 2010…" at bounding box center [508, 365] width 119 height 35
click at [693, 362] on div "2025 2024 2023 2022 2021 2020 2019 2018 2017 2016 2015 2014 2013 2012 2011 2010…" at bounding box center [628, 368] width 675 height 40
click at [344, 402] on label "現在通学中" at bounding box center [333, 404] width 85 height 18
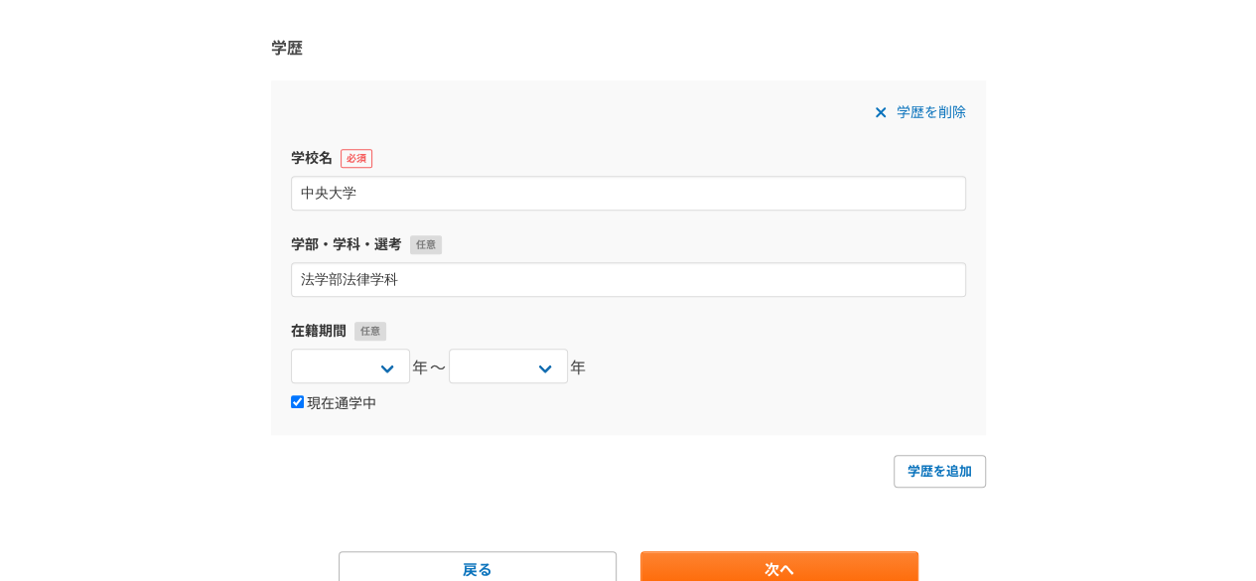
click at [304, 402] on input "現在通学中" at bounding box center [297, 401] width 13 height 13
click at [344, 402] on label "現在通学中" at bounding box center [333, 404] width 85 height 18
click at [304, 402] on input "現在通学中" at bounding box center [297, 401] width 13 height 13
checkbox input "true"
select select
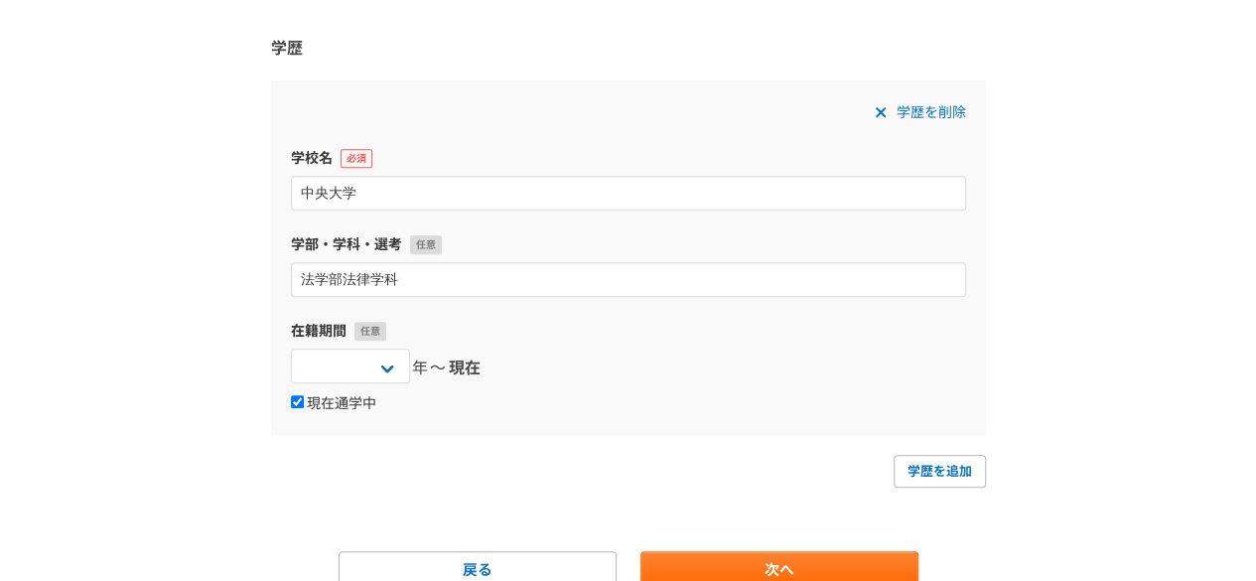
select select "2003"
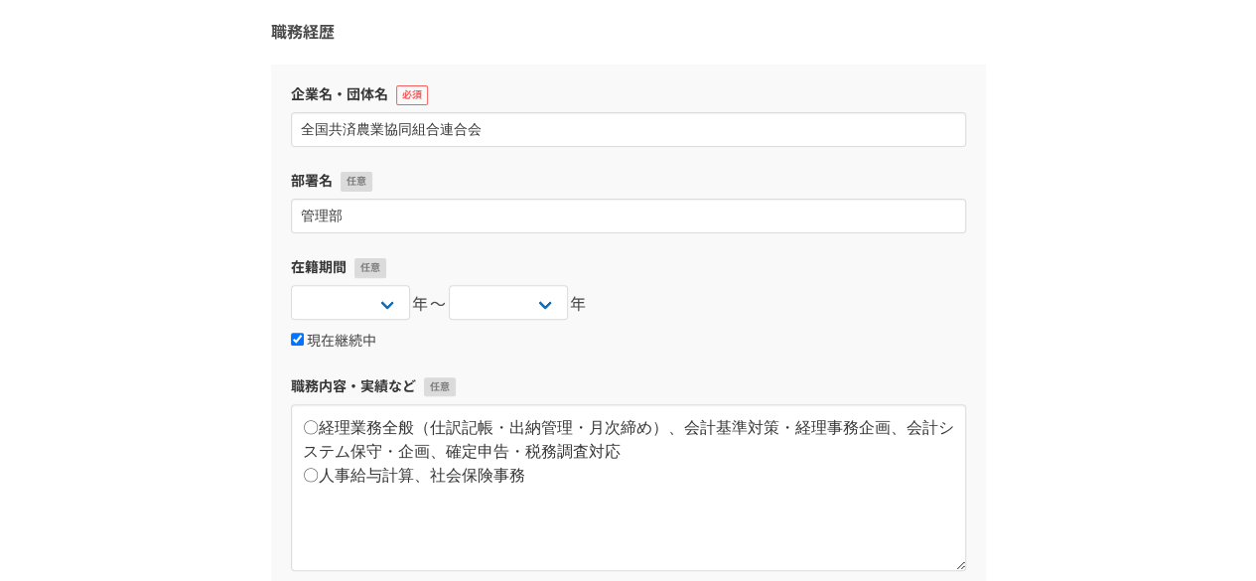
scroll to position [210, 0]
click at [297, 338] on input "現在継続中" at bounding box center [297, 341] width 13 height 13
checkbox input "false"
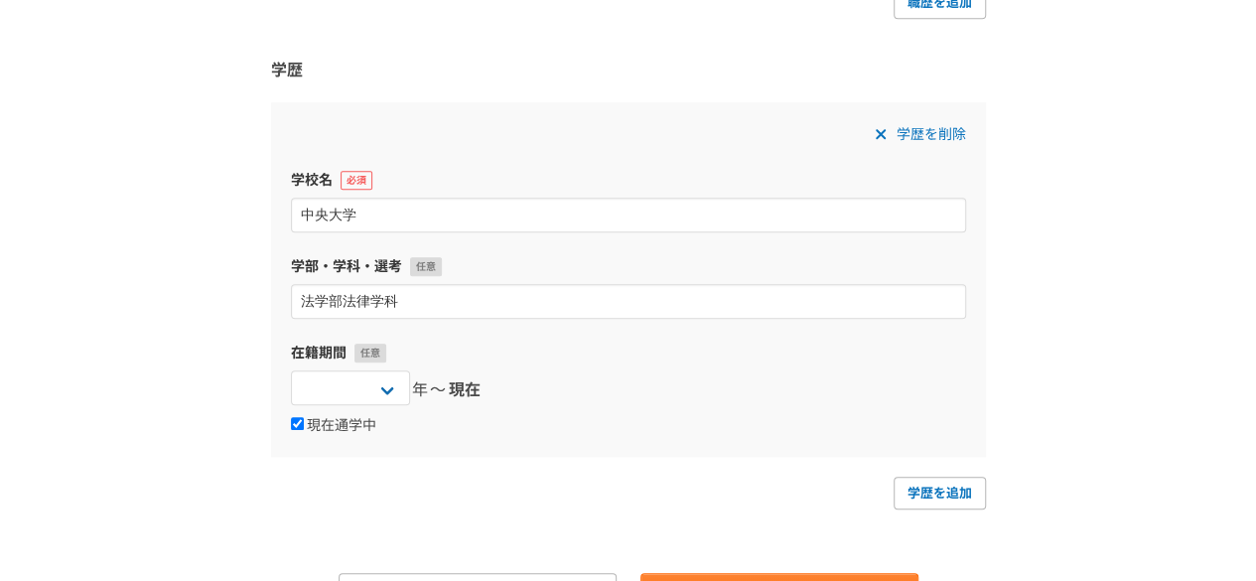
scroll to position [874, 0]
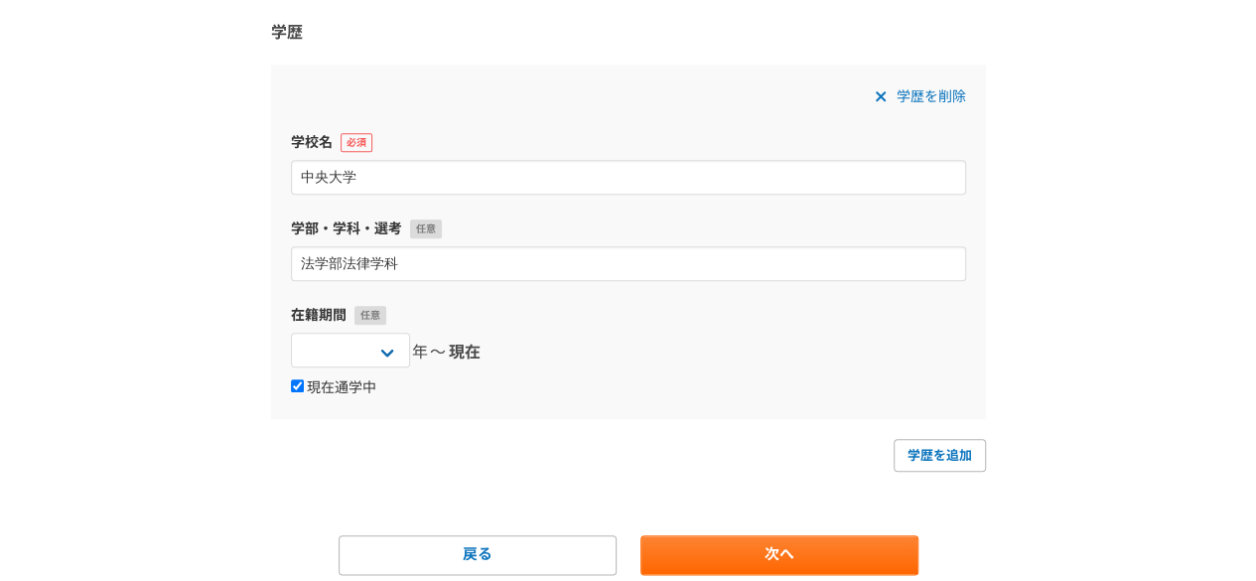
click at [301, 387] on input "現在通学中" at bounding box center [297, 385] width 13 height 13
checkbox input "false"
select select
select select "2003"
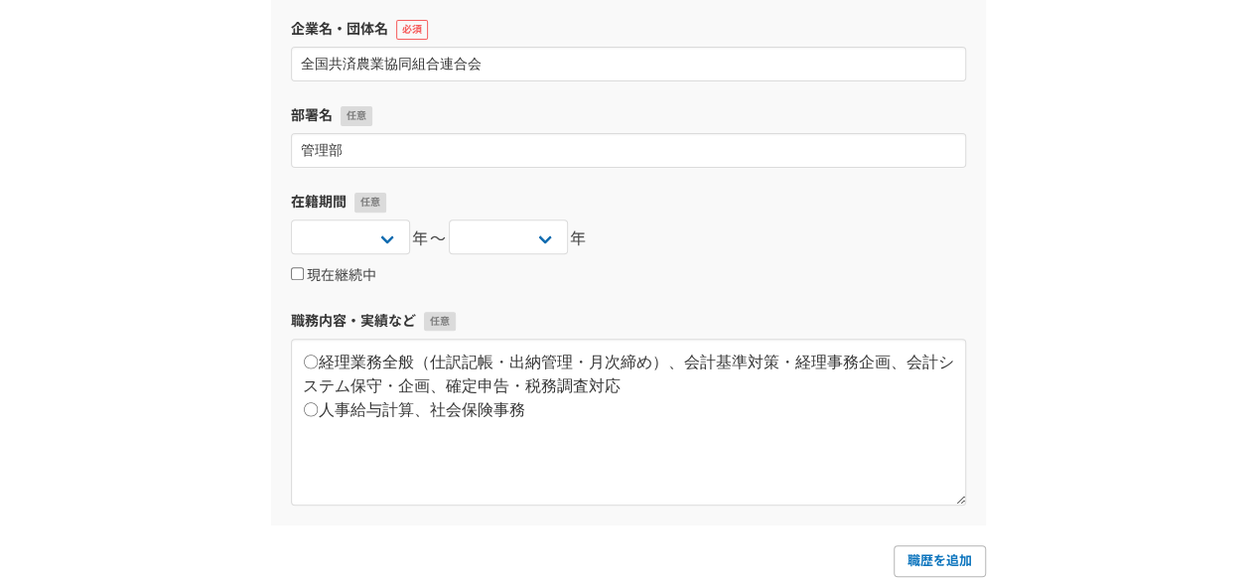
scroll to position [276, 0]
click at [316, 277] on label "現在継続中" at bounding box center [333, 278] width 85 height 18
click at [304, 277] on input "現在継続中" at bounding box center [297, 275] width 13 height 13
checkbox input "true"
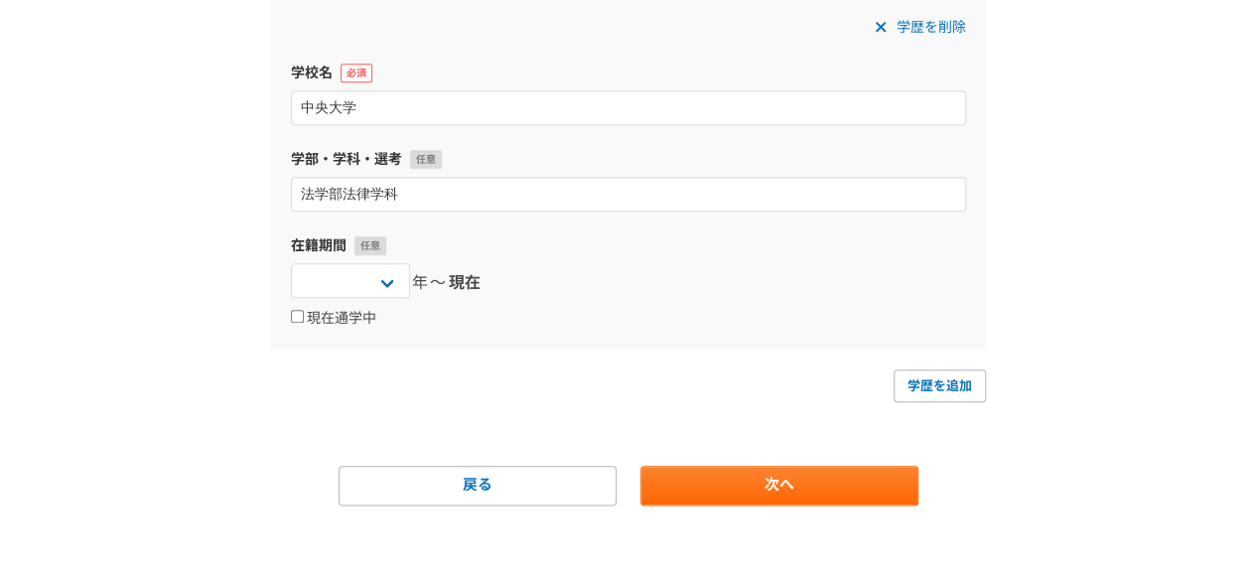
scroll to position [945, 0]
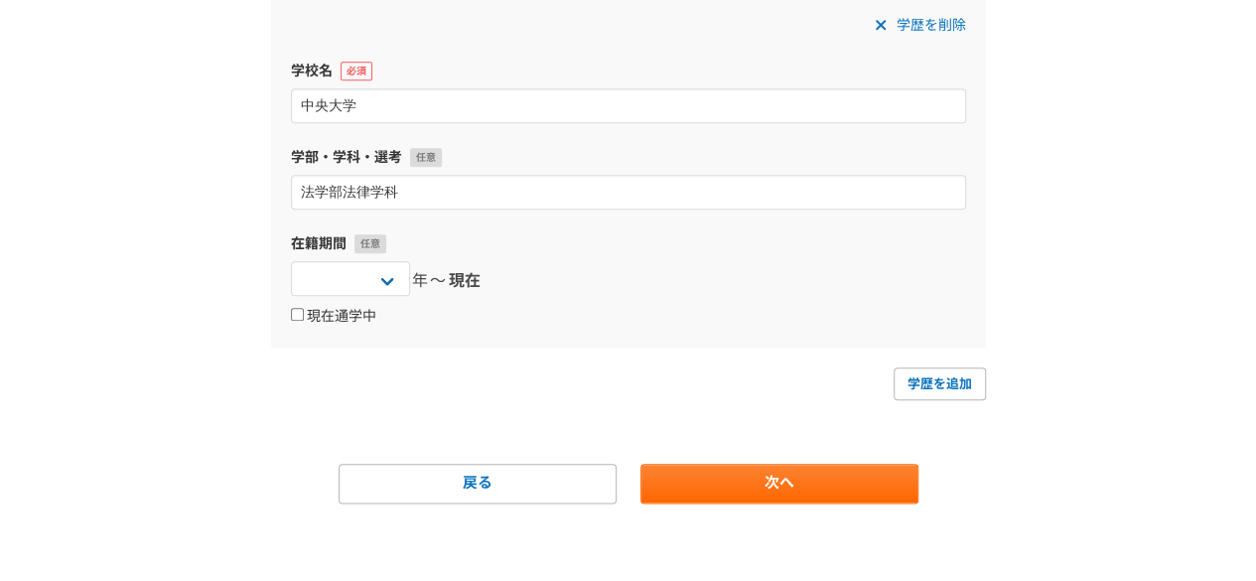
click at [321, 316] on label "現在通学中" at bounding box center [333, 317] width 85 height 18
click at [304, 316] on input "現在通学中" at bounding box center [297, 314] width 13 height 13
checkbox input "true"
select select
select select "2003"
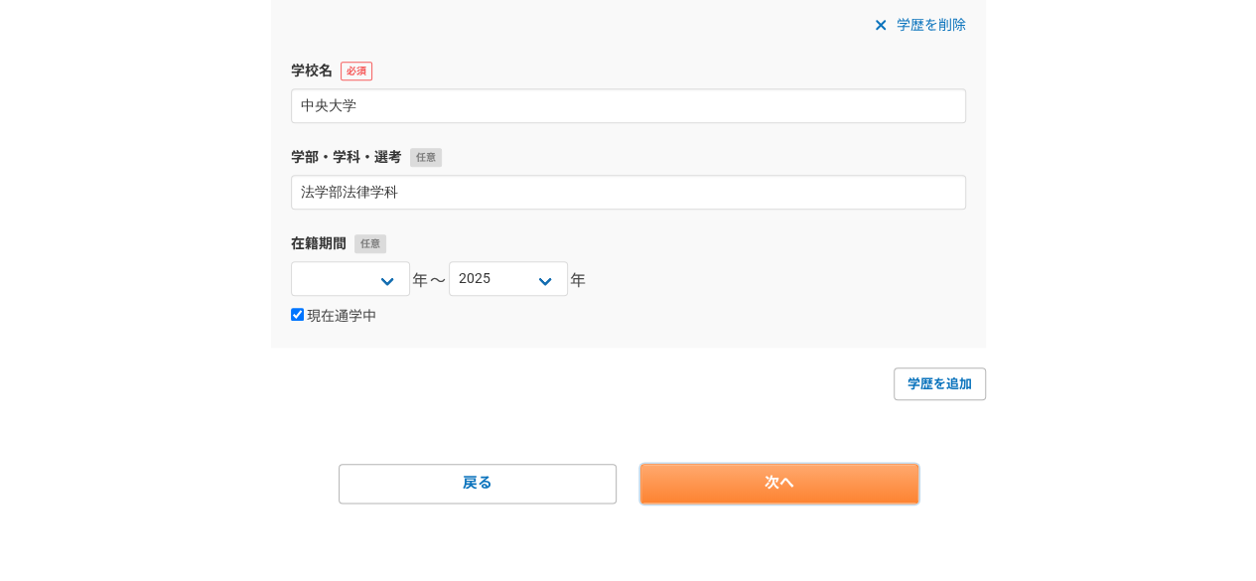
click at [765, 489] on link "次へ" at bounding box center [779, 484] width 278 height 40
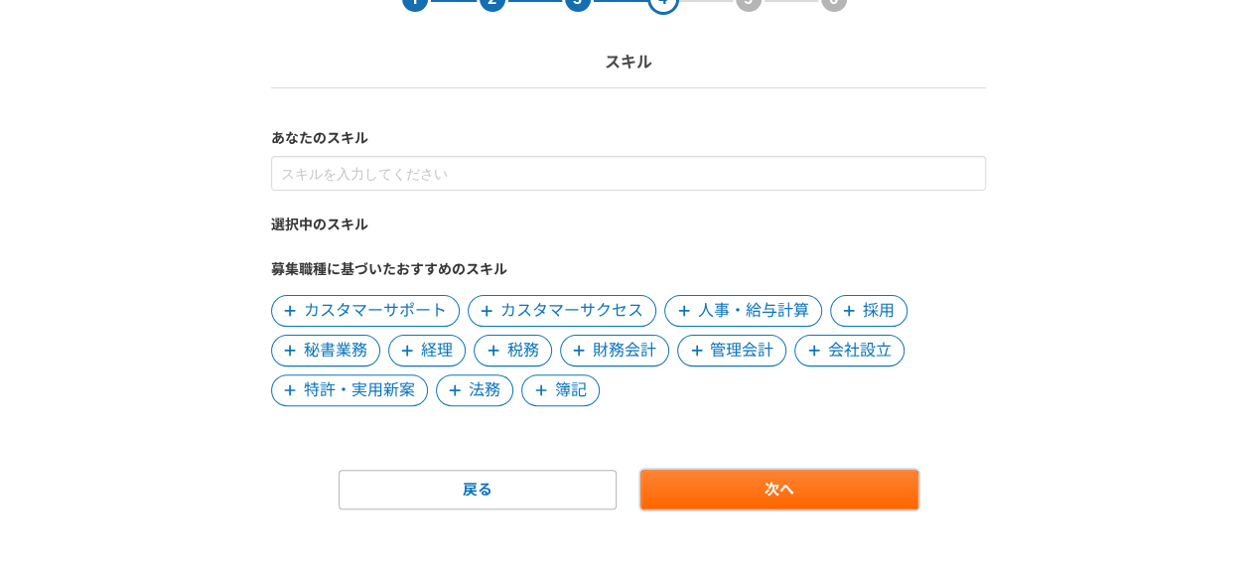
scroll to position [108, 0]
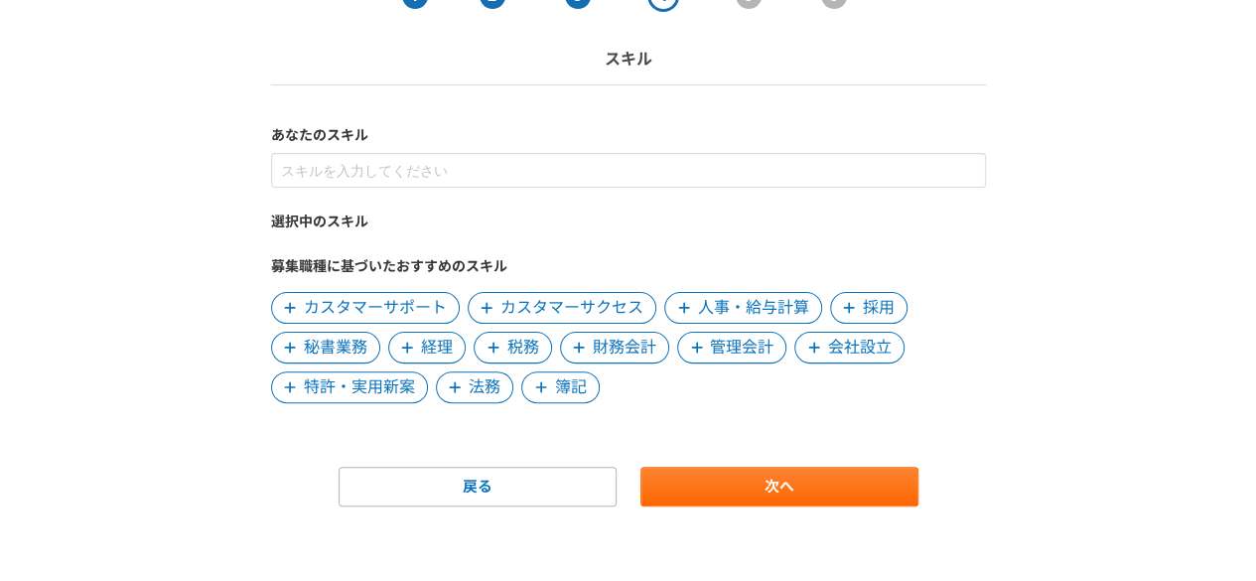
click at [428, 336] on span "経理" at bounding box center [437, 348] width 32 height 24
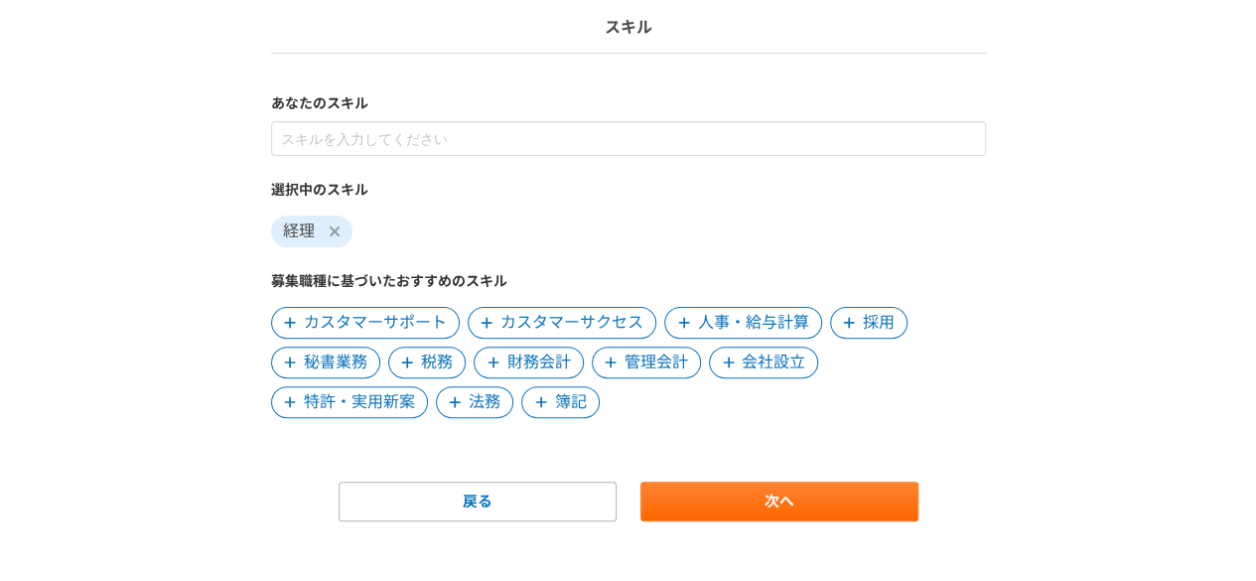
scroll to position [141, 0]
click at [435, 362] on span "税務" at bounding box center [437, 361] width 32 height 24
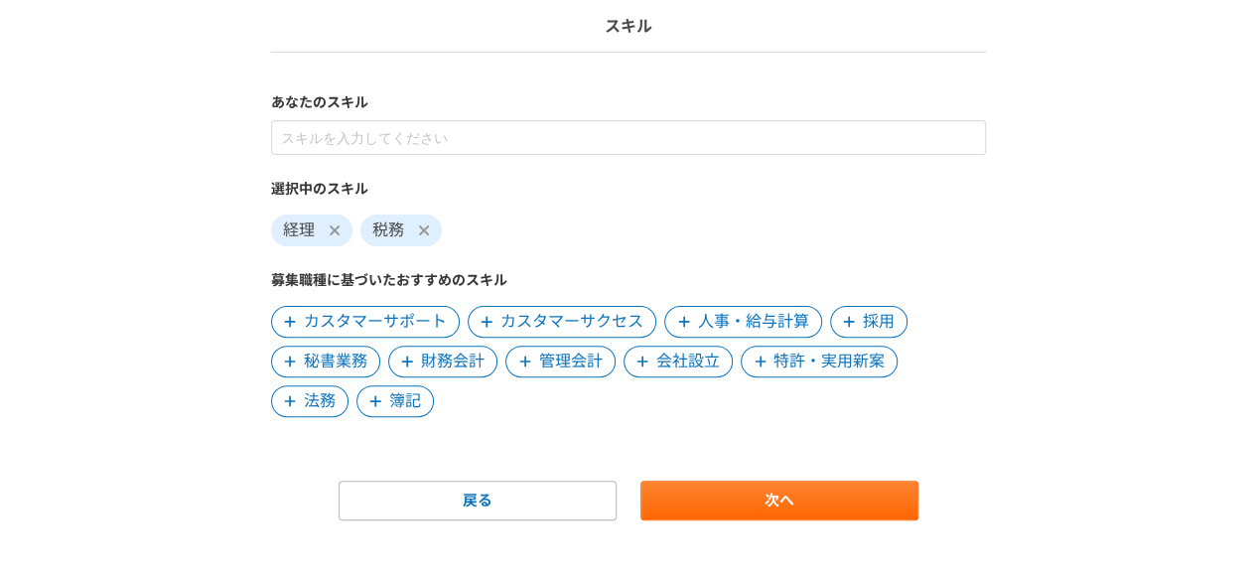
click at [441, 364] on span "財務会計" at bounding box center [453, 361] width 64 height 24
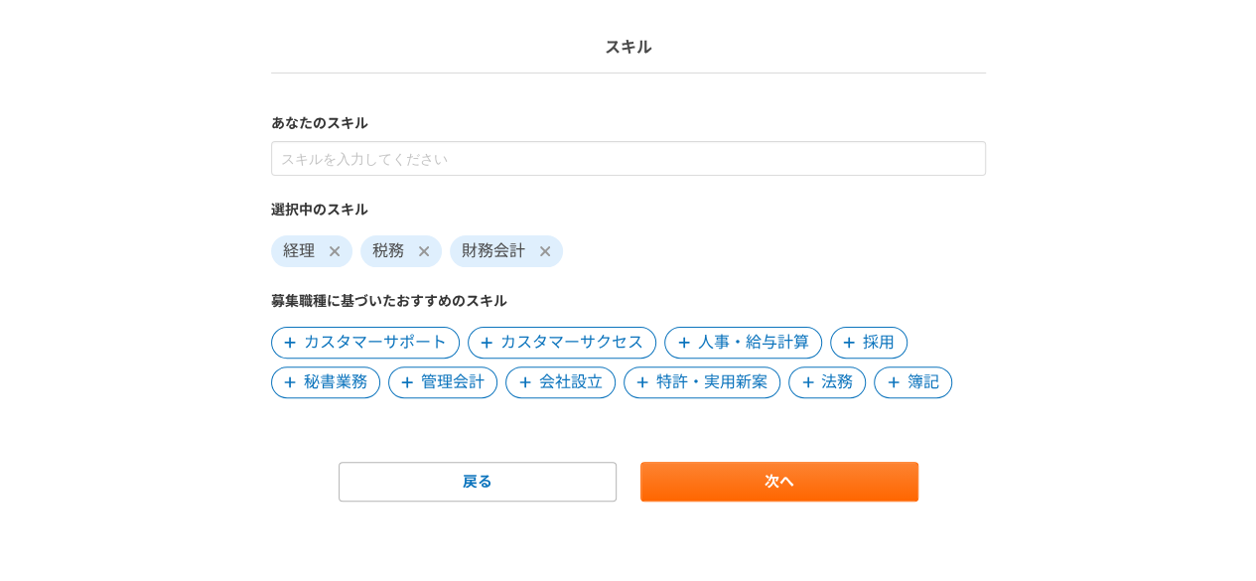
scroll to position [119, 0]
click at [907, 383] on span "簿記" at bounding box center [923, 383] width 32 height 24
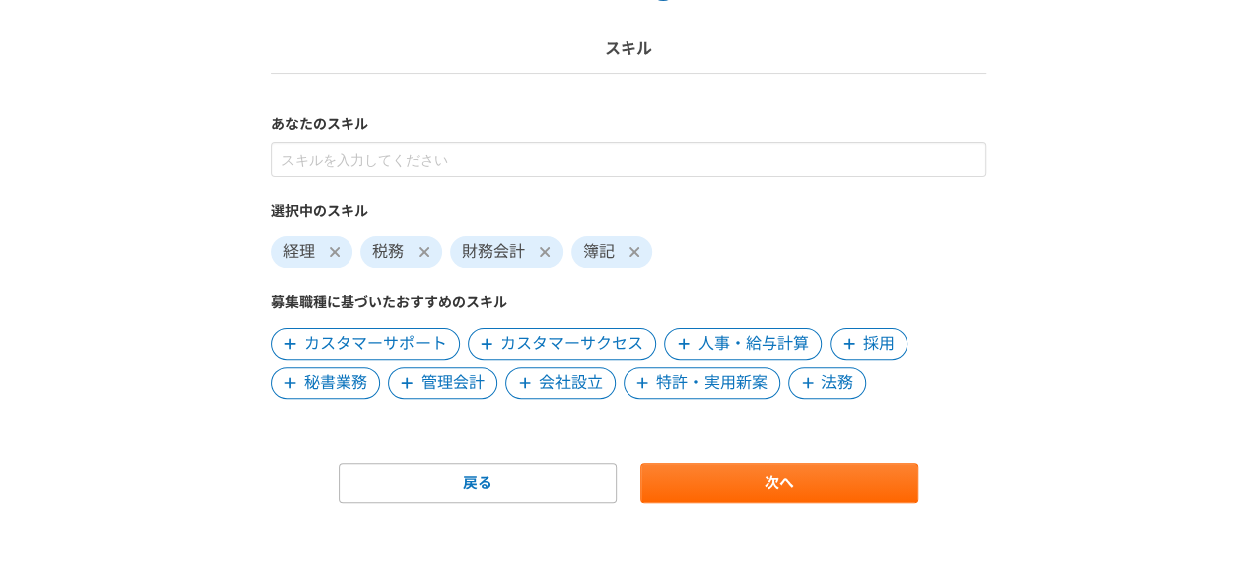
click at [761, 343] on span "人事・給与計算" at bounding box center [753, 344] width 111 height 24
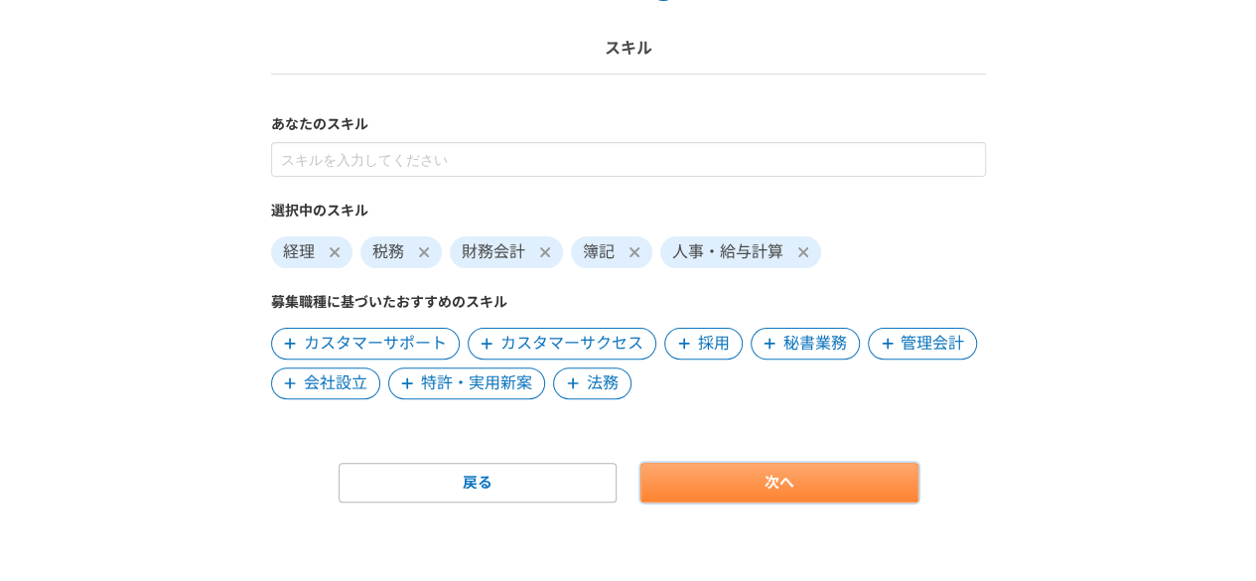
click at [792, 493] on link "次へ" at bounding box center [779, 483] width 278 height 40
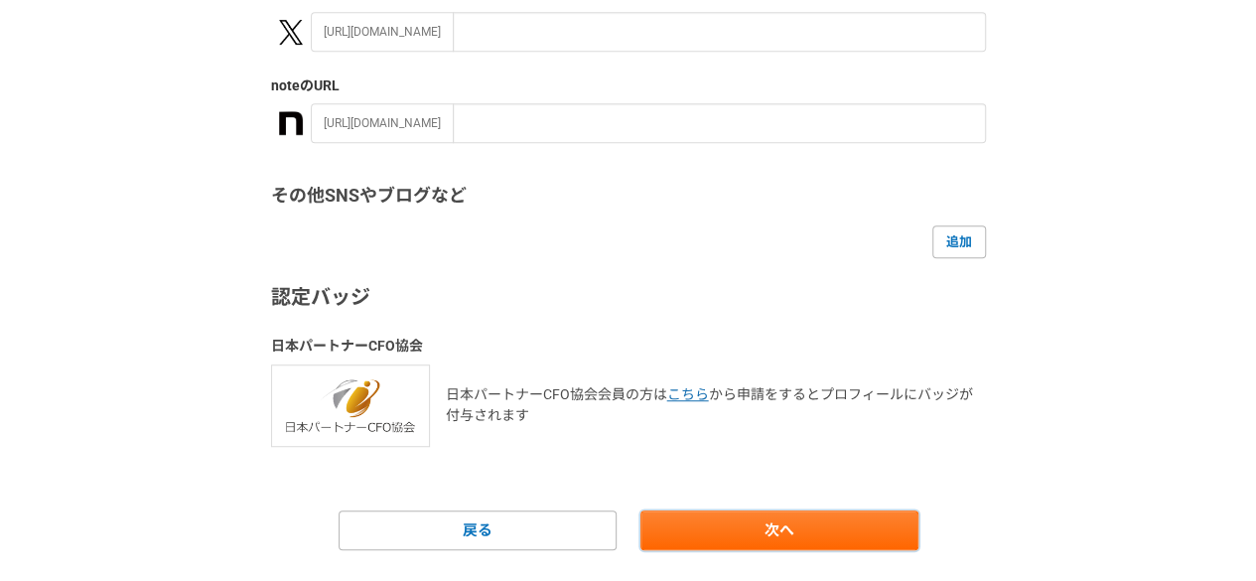
scroll to position [469, 0]
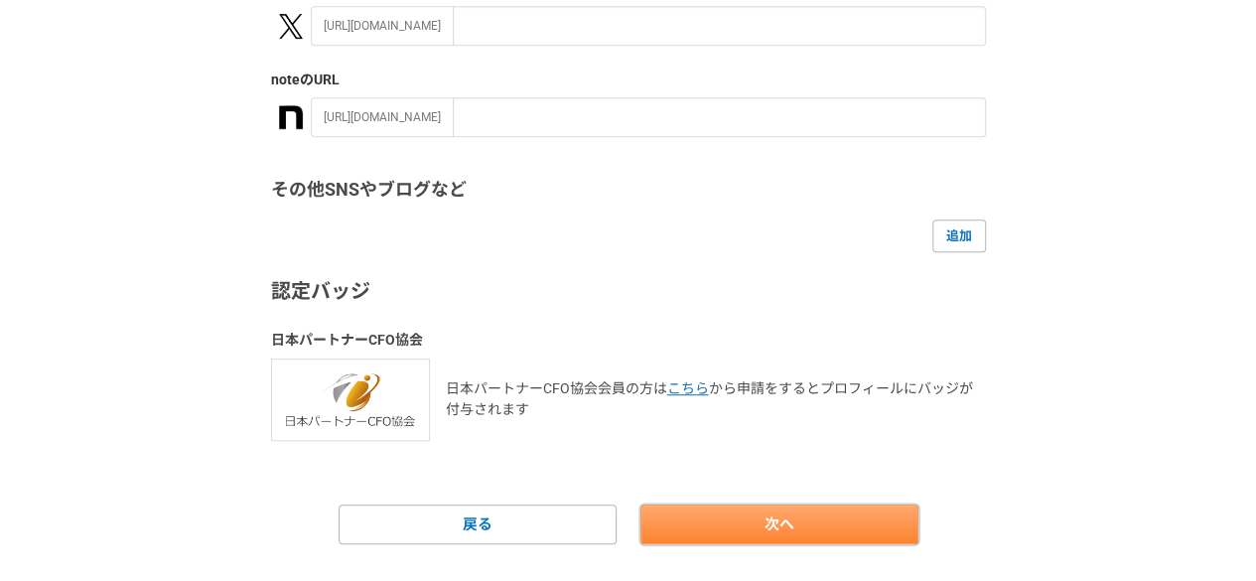
click at [748, 518] on link "次へ" at bounding box center [779, 524] width 278 height 40
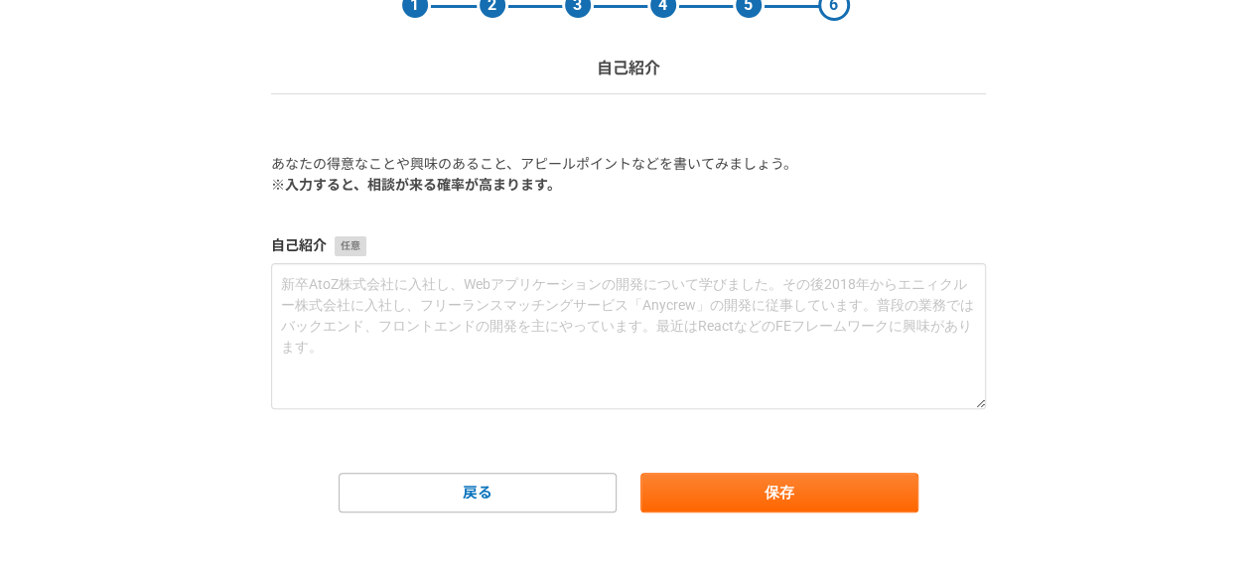
scroll to position [109, 0]
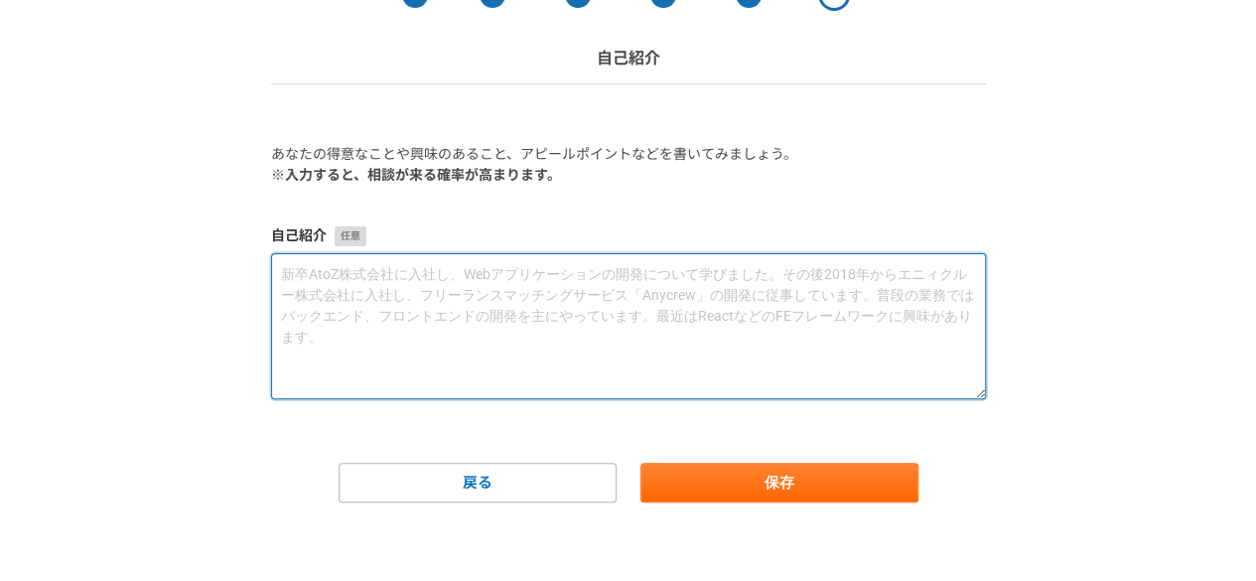
click at [323, 307] on textarea at bounding box center [628, 326] width 715 height 146
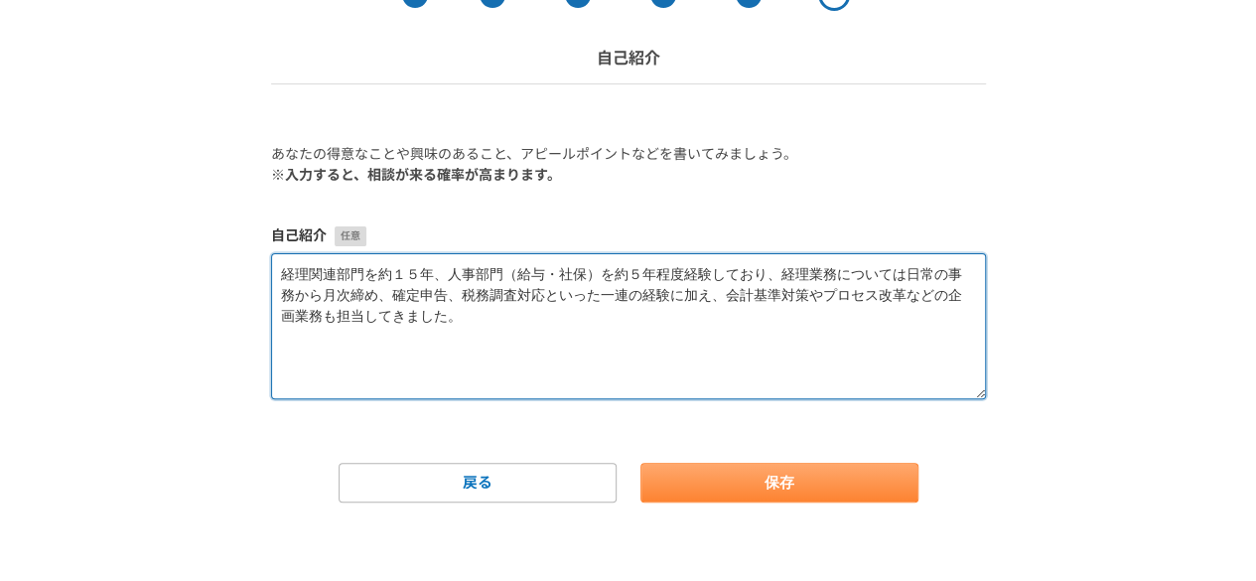
type textarea "経理関連部門を約１５年、人事部門（給与・社保）を約５年程度経験しており、経理業務については日常の事務から月次締め、確定申告、税務調査対応といった一連の経験に加…"
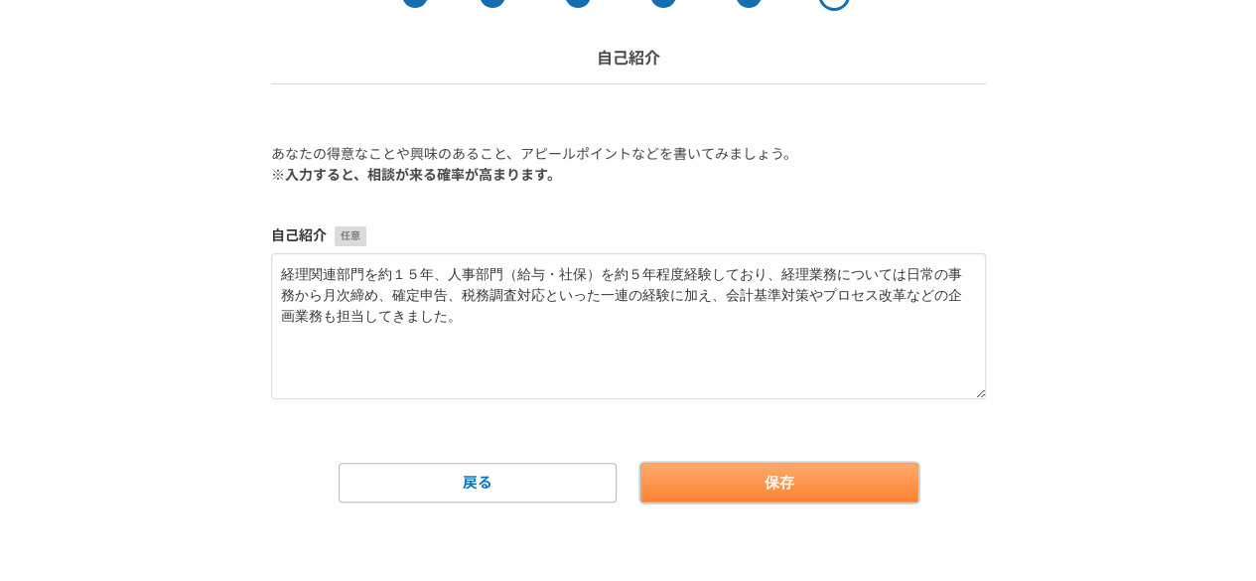
click at [760, 483] on button "保存" at bounding box center [779, 483] width 278 height 40
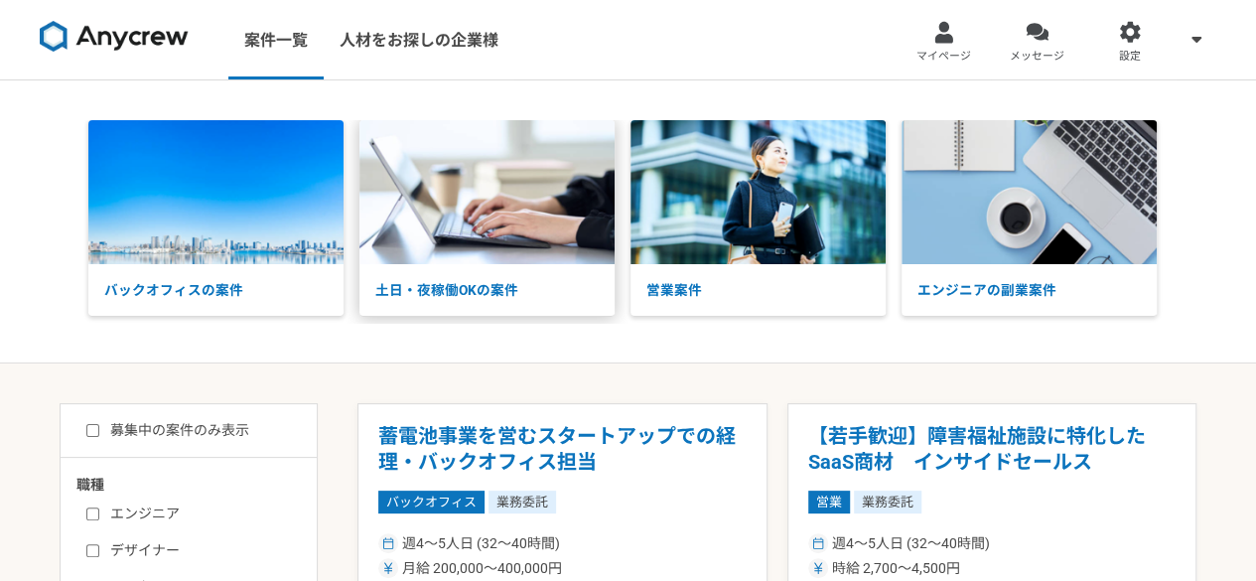
click at [486, 196] on img at bounding box center [486, 192] width 255 height 144
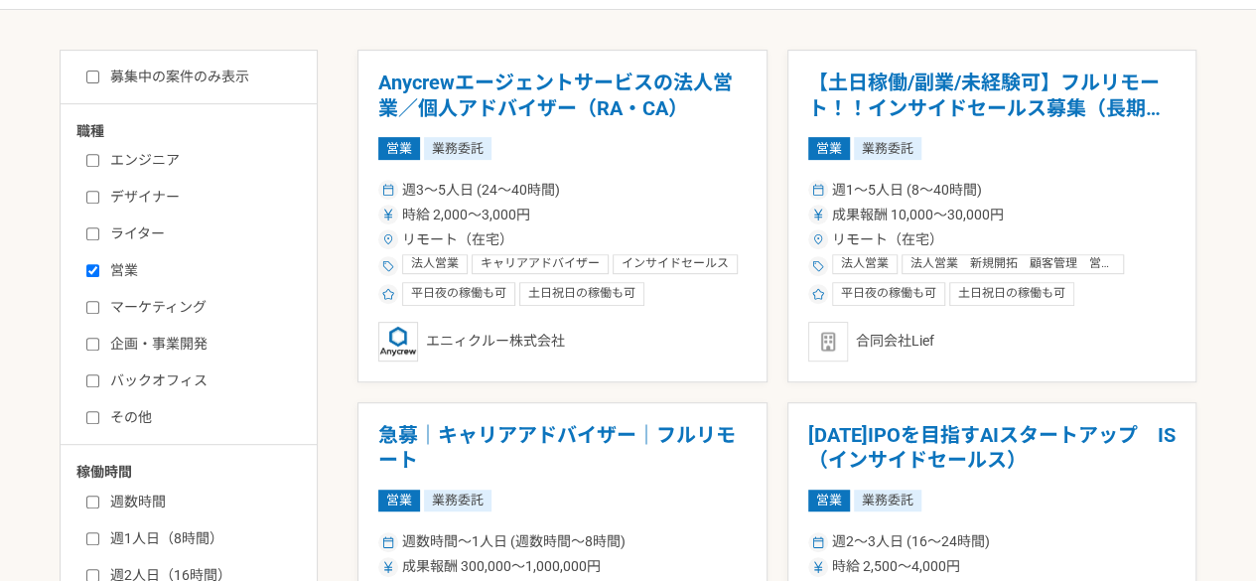
scroll to position [352, 0]
drag, startPoint x: 95, startPoint y: 268, endPoint x: 95, endPoint y: 285, distance: 16.9
click at [95, 268] on input "営業" at bounding box center [92, 271] width 13 height 13
checkbox input "false"
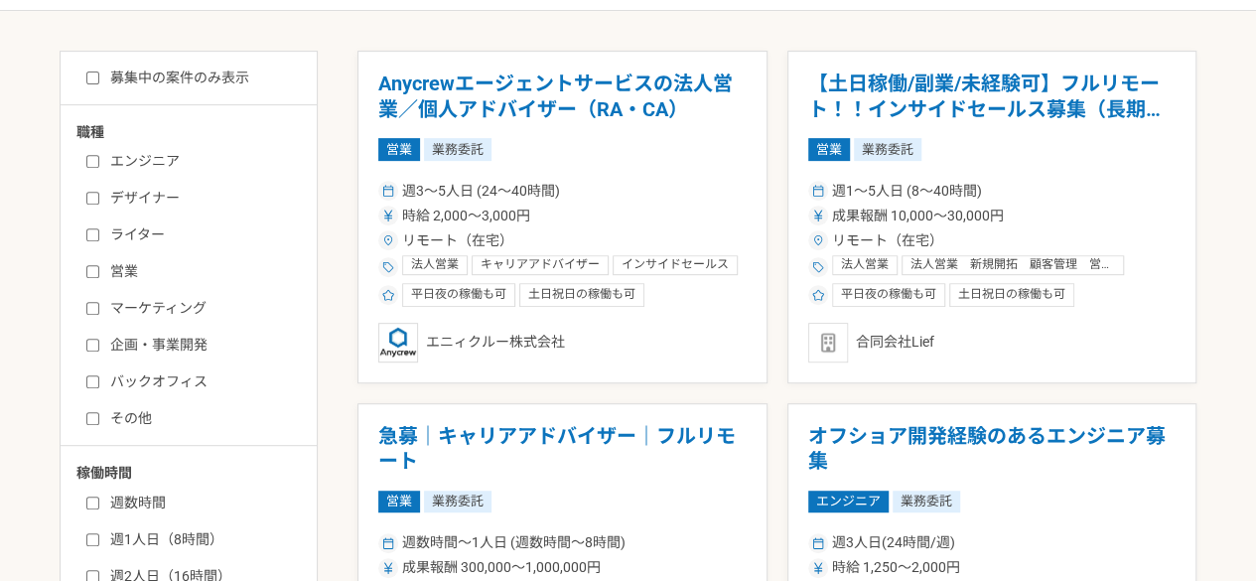
click at [91, 381] on input "バックオフィス" at bounding box center [92, 381] width 13 height 13
checkbox input "true"
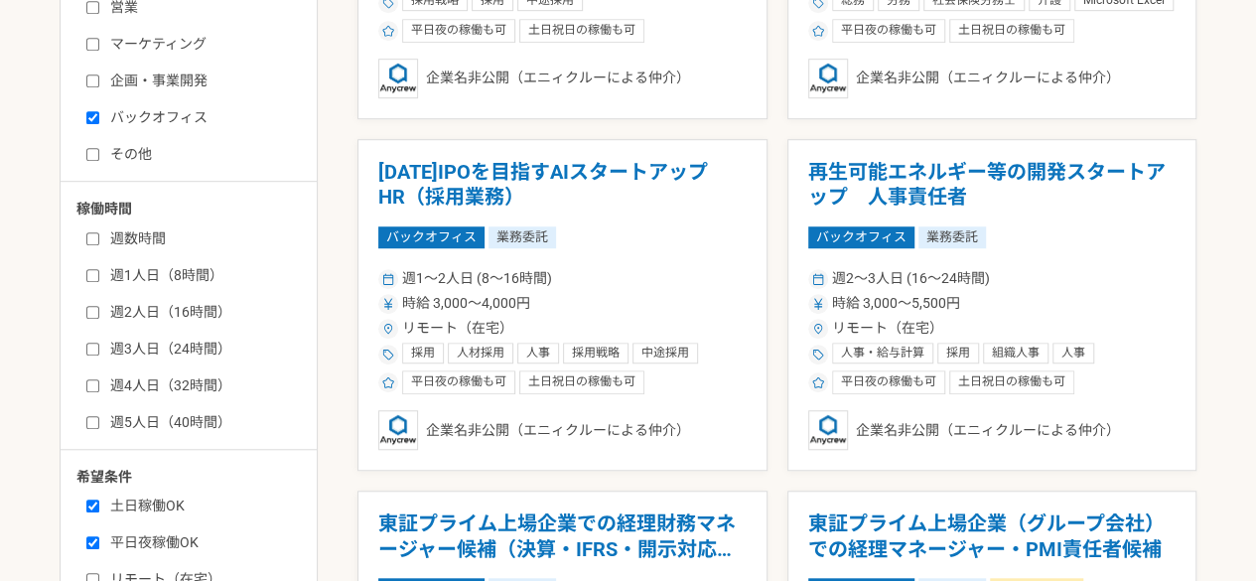
scroll to position [617, 0]
click at [93, 311] on input "週2人日（16時間）" at bounding box center [92, 311] width 13 height 13
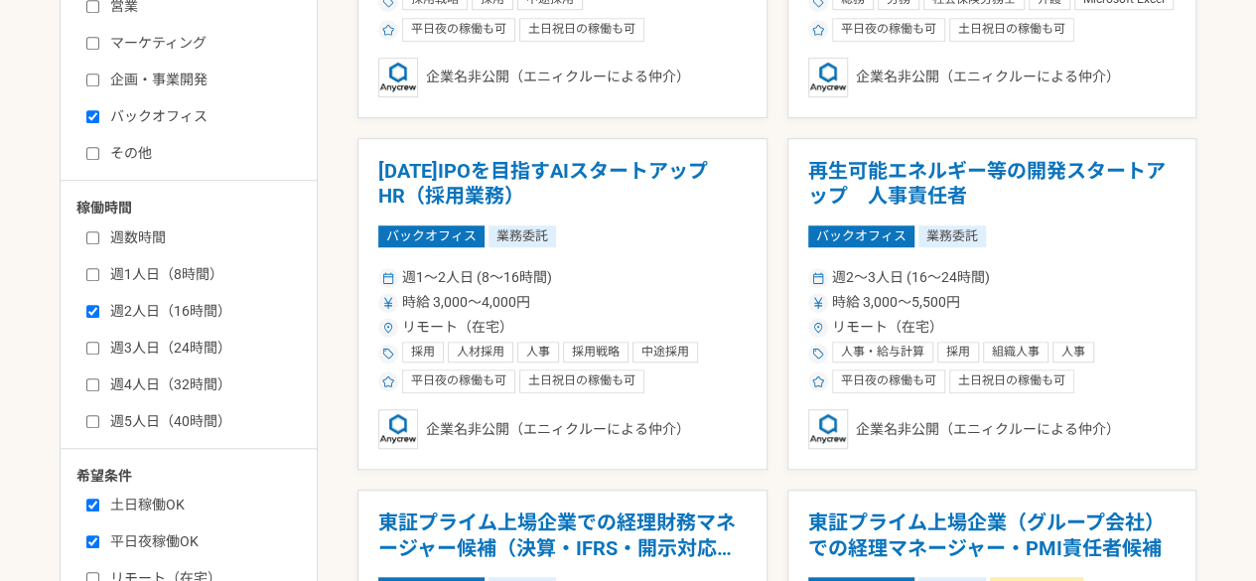
checkbox input "true"
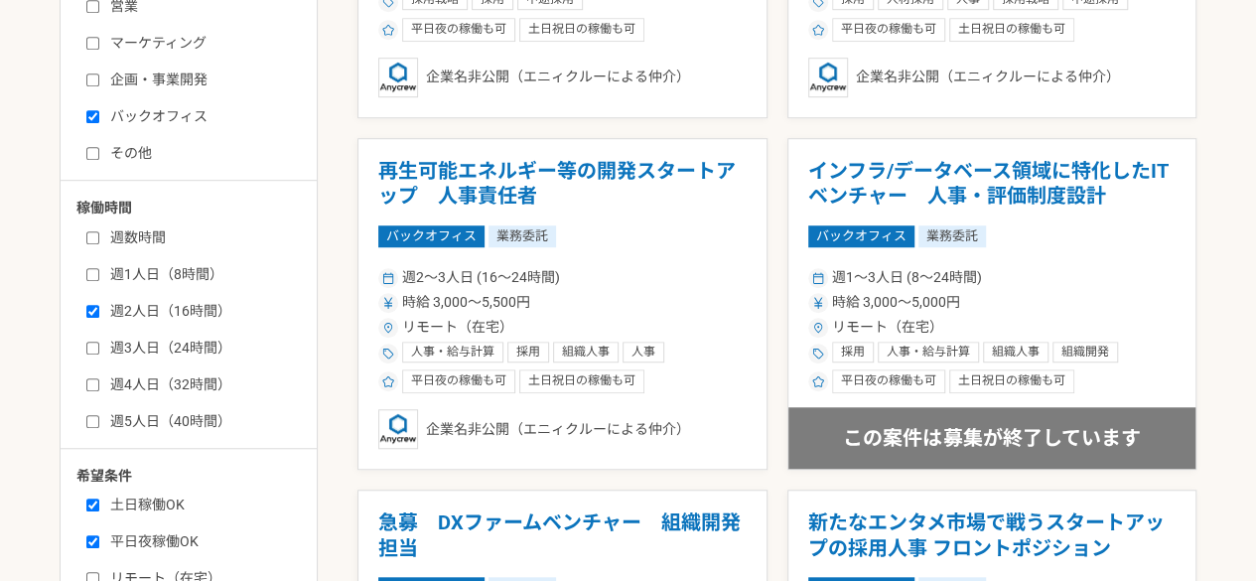
click at [93, 271] on input "週1人日（8時間）" at bounding box center [92, 274] width 13 height 13
checkbox input "true"
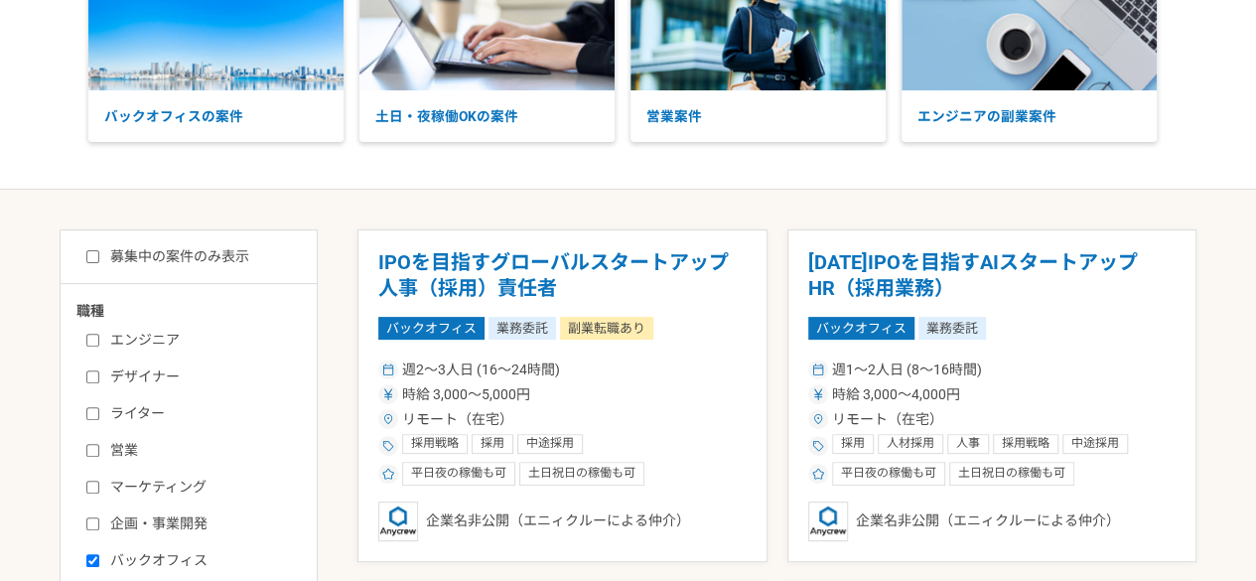
scroll to position [186, 0]
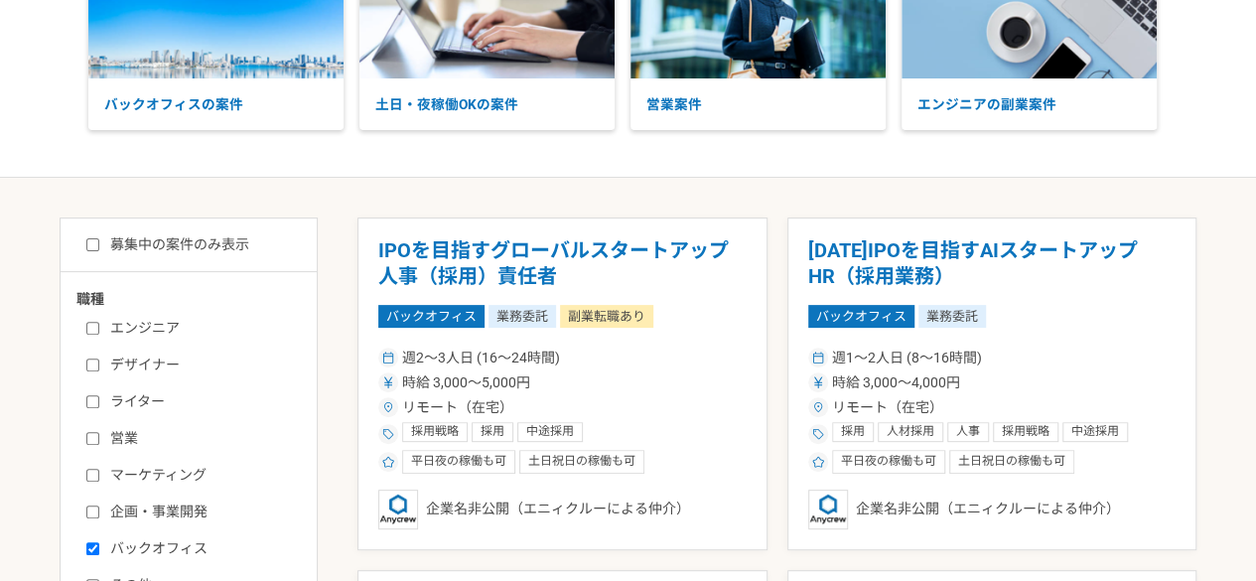
click at [92, 243] on input "募集中の案件のみ表示" at bounding box center [92, 244] width 13 height 13
checkbox input "true"
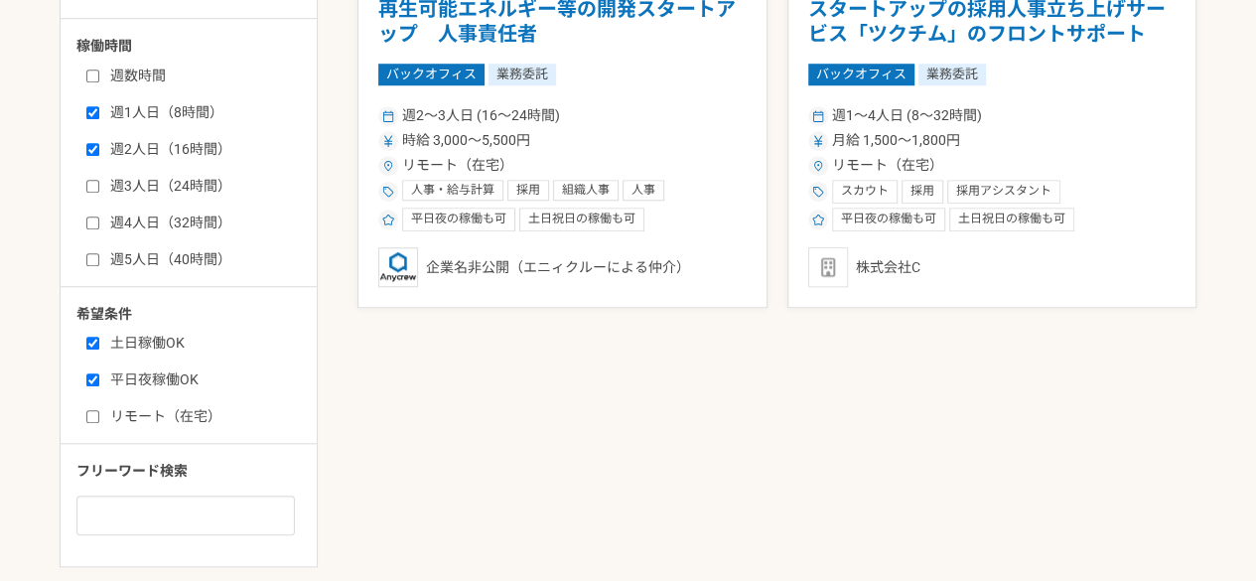
scroll to position [796, 0]
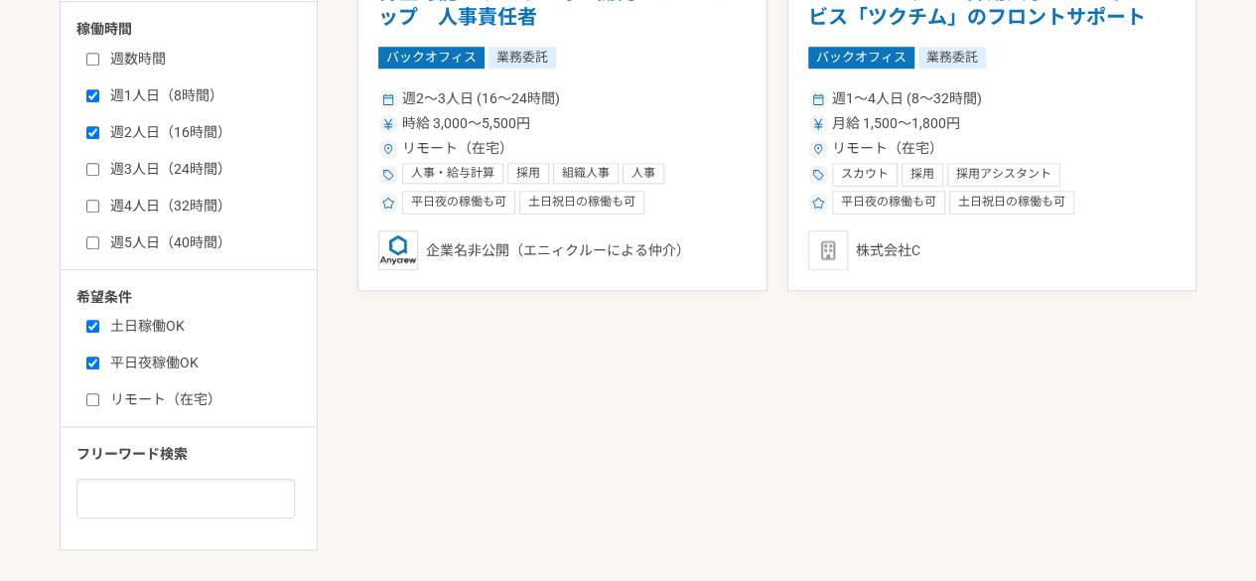
click at [98, 401] on input "リモート（在宅）" at bounding box center [92, 399] width 13 height 13
checkbox input "true"
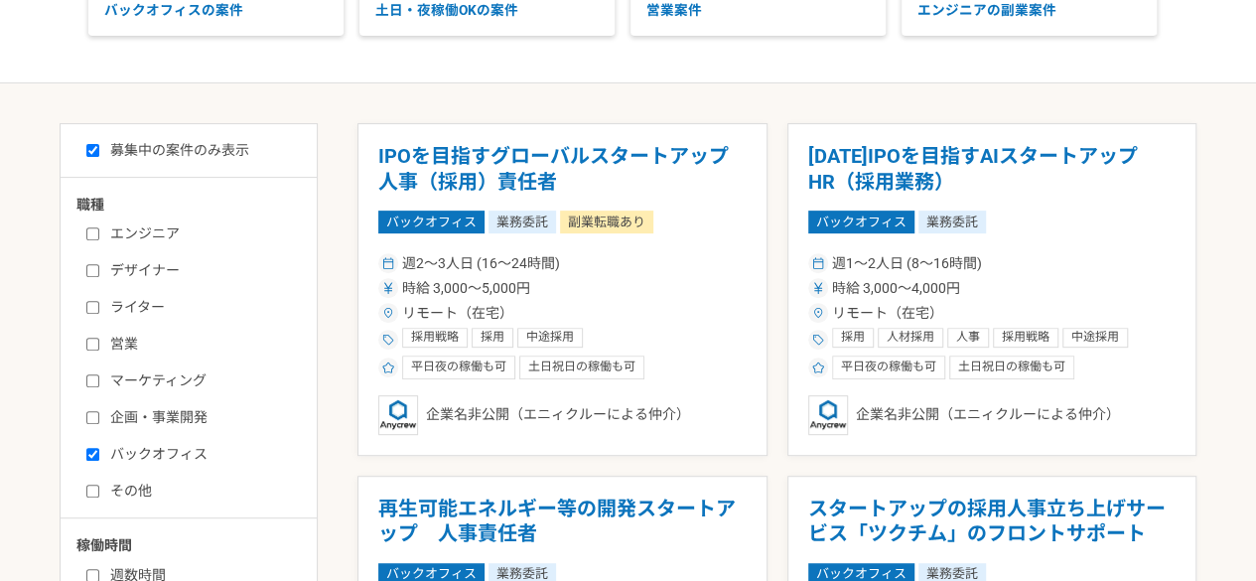
scroll to position [285, 0]
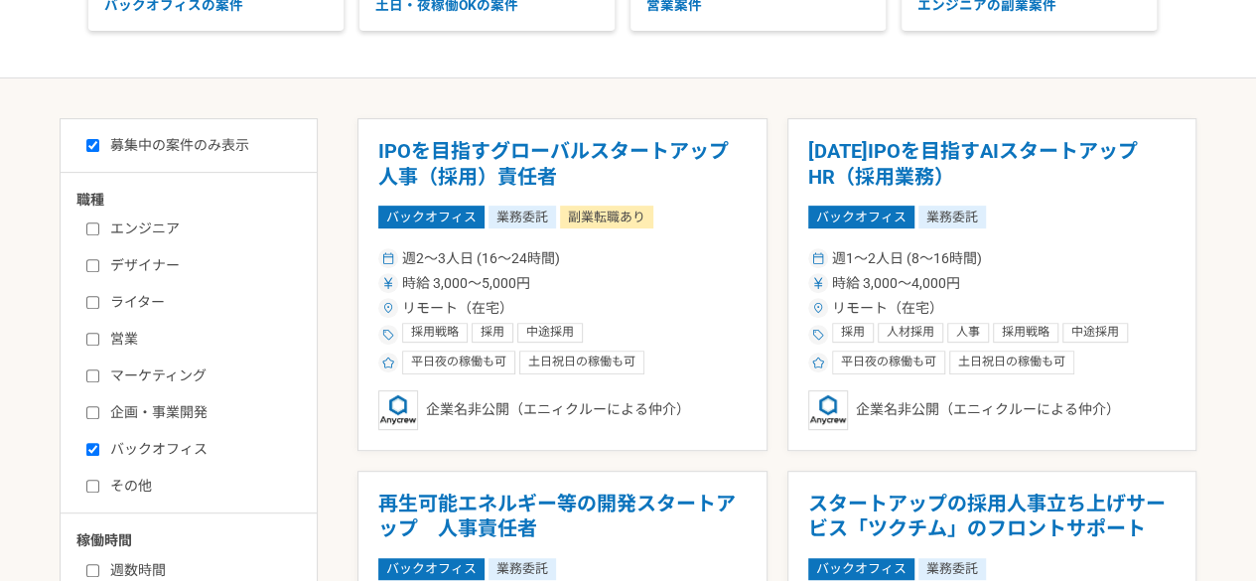
click at [91, 415] on input "企画・事業開発" at bounding box center [92, 412] width 13 height 13
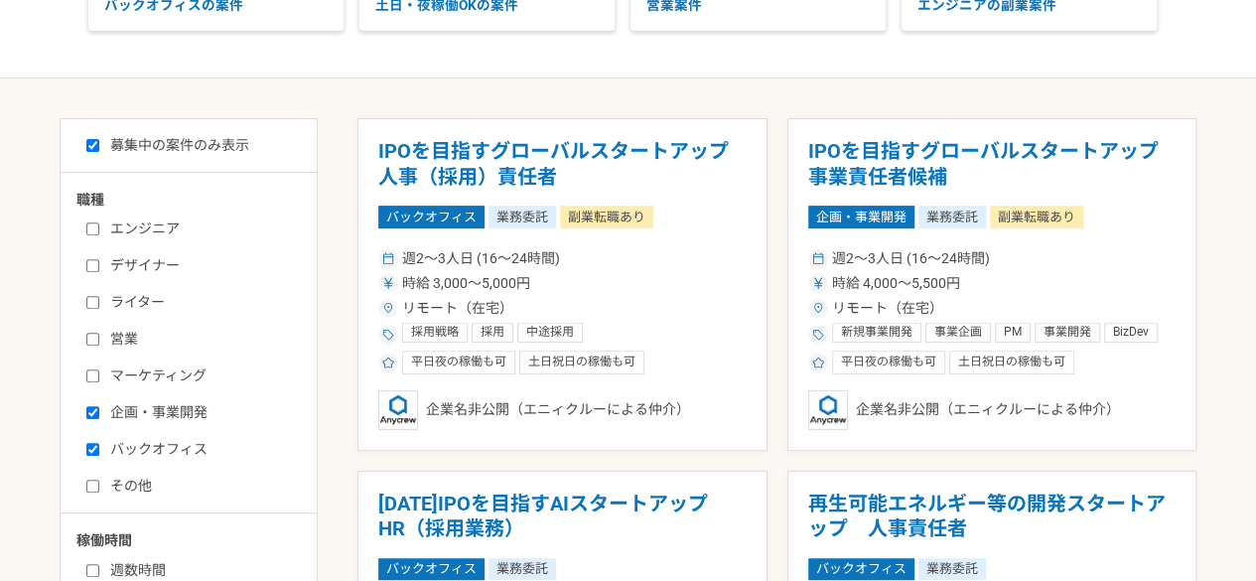
click at [91, 415] on input "企画・事業開発" at bounding box center [92, 412] width 13 height 13
checkbox input "false"
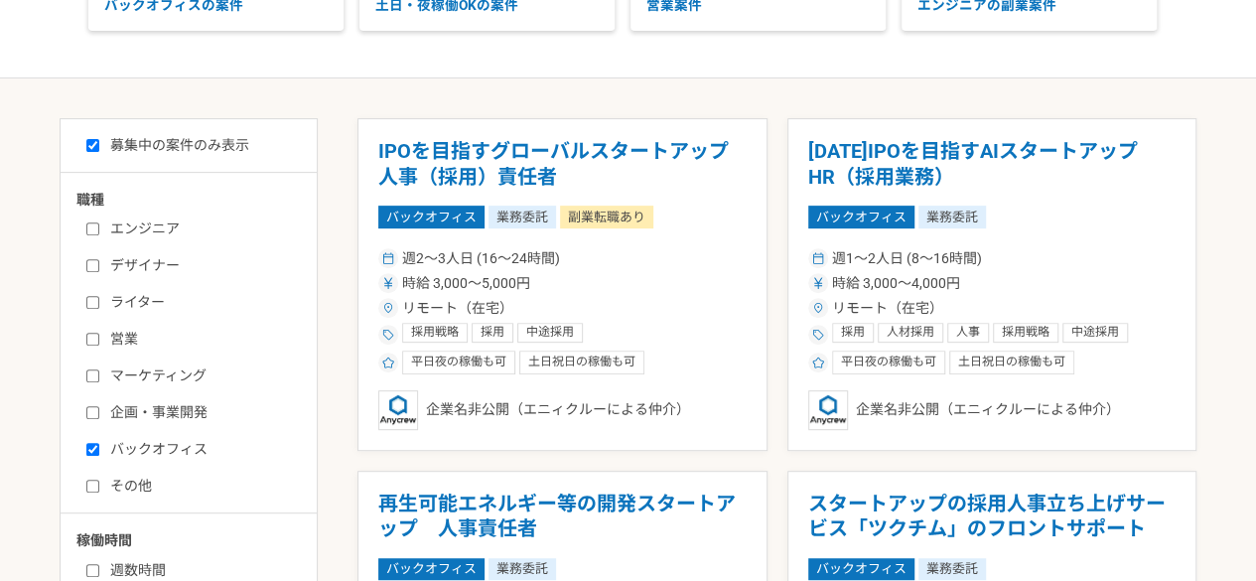
click at [92, 489] on input "その他" at bounding box center [92, 485] width 13 height 13
checkbox input "true"
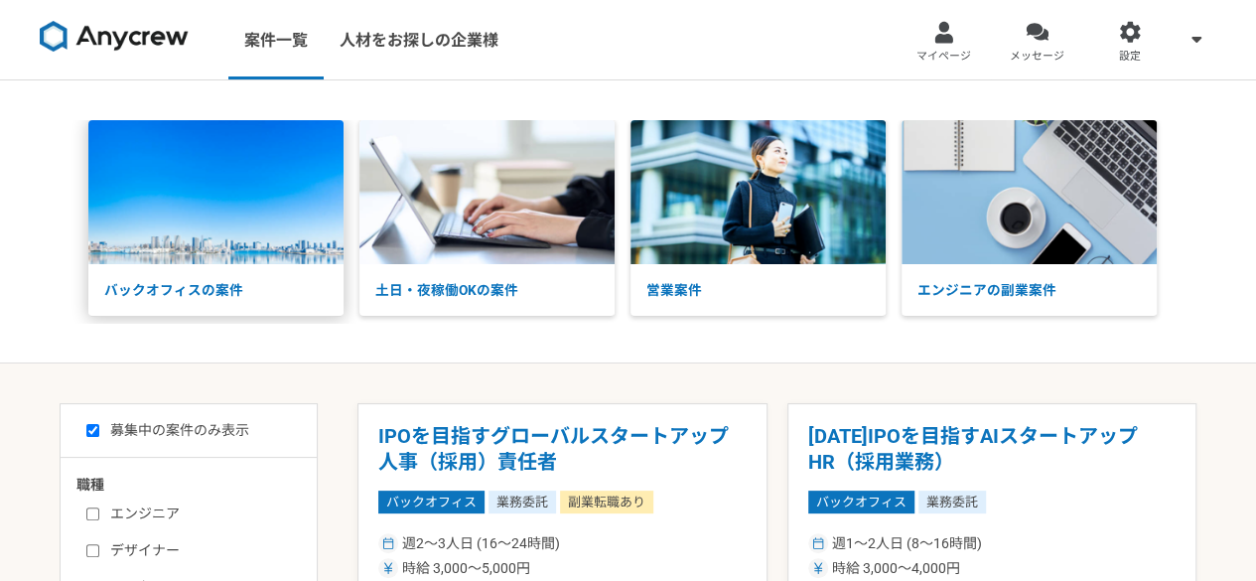
click at [199, 182] on img at bounding box center [215, 192] width 255 height 144
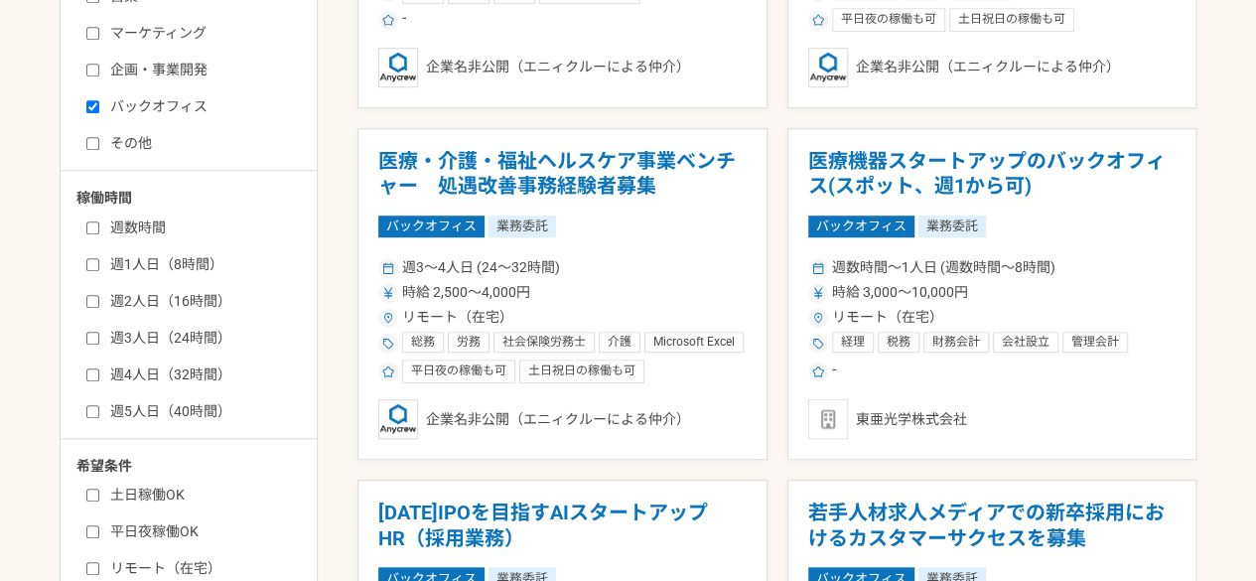
scroll to position [628, 0]
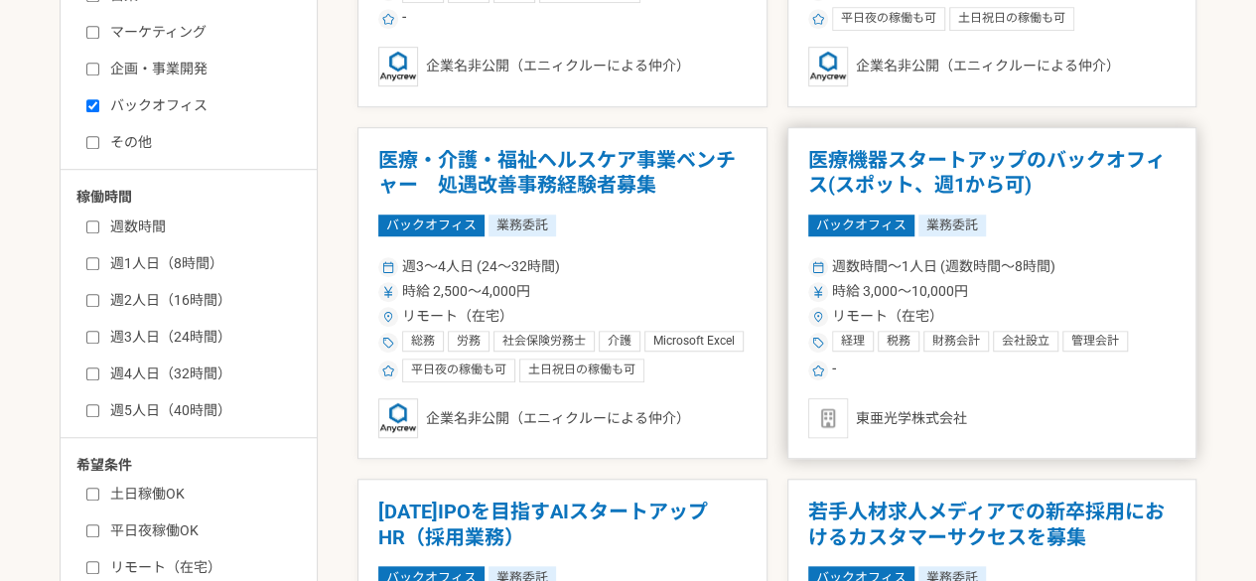
click at [1035, 165] on h1 "医療機器スタートアップのバックオフィス(スポット、週1から可)" at bounding box center [992, 173] width 368 height 51
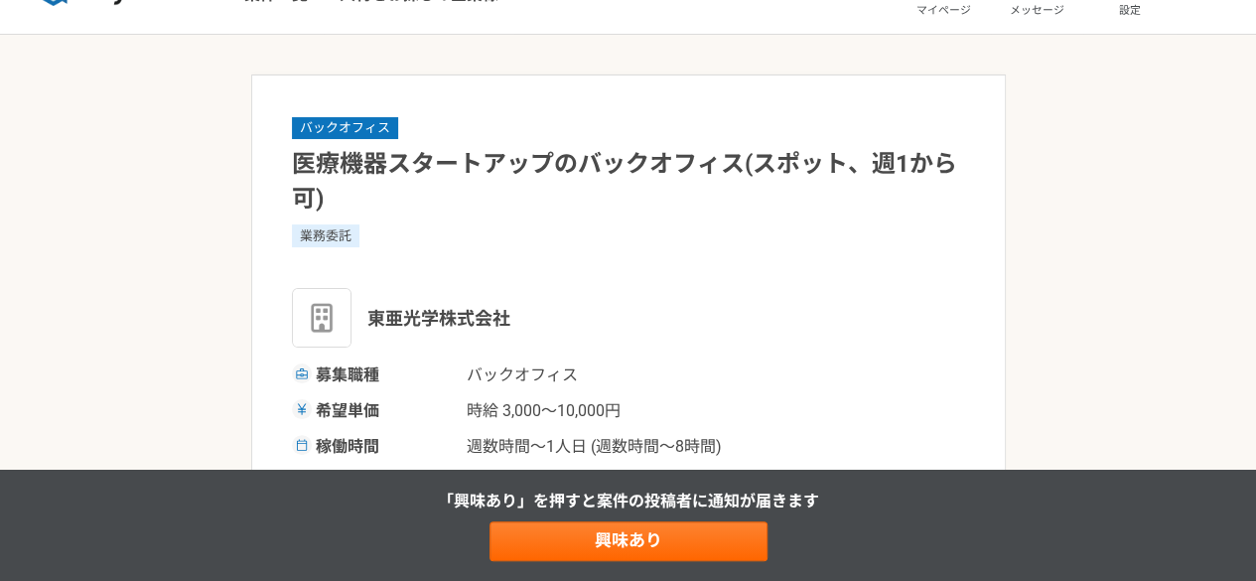
scroll to position [45, 0]
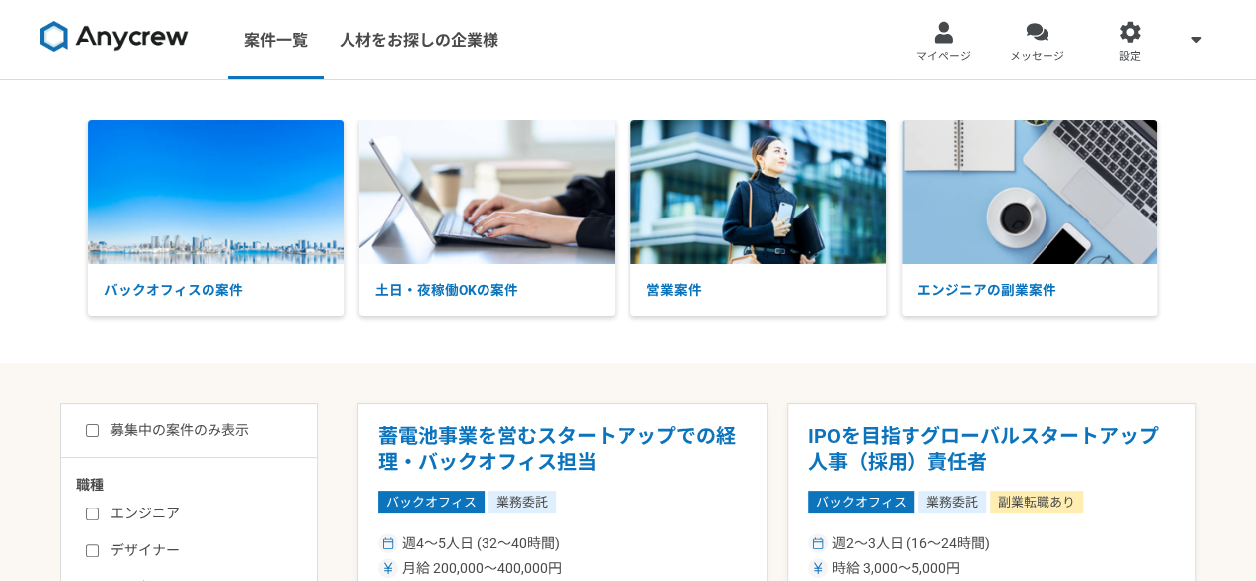
click at [88, 428] on input "募集中の案件のみ表示" at bounding box center [92, 430] width 13 height 13
checkbox input "true"
click at [512, 213] on img at bounding box center [486, 192] width 255 height 144
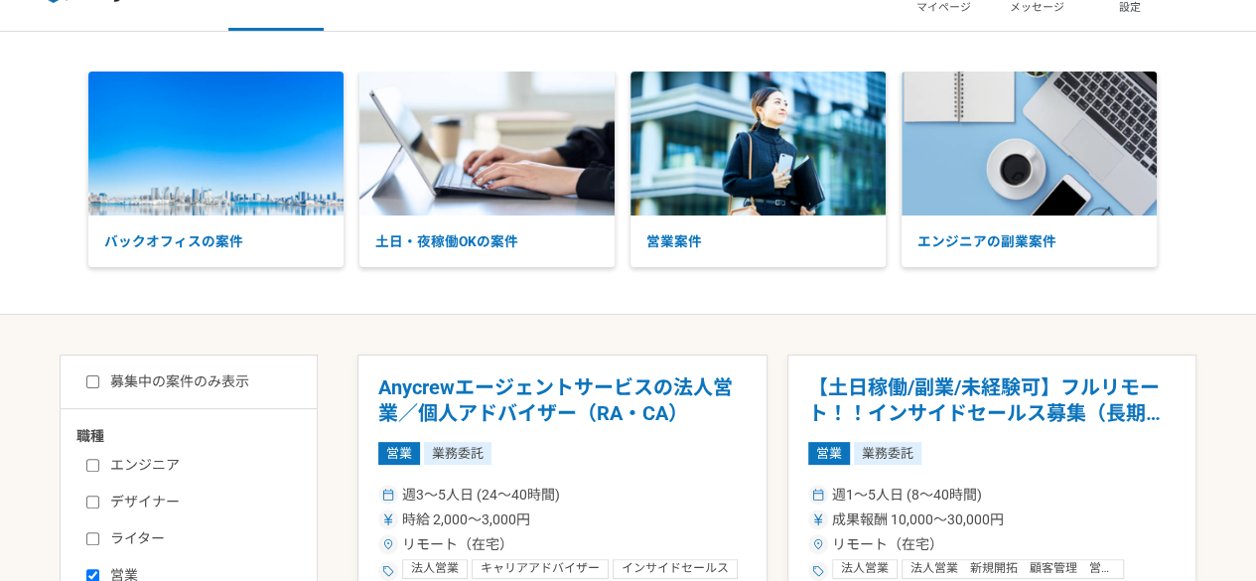
scroll to position [62, 0]
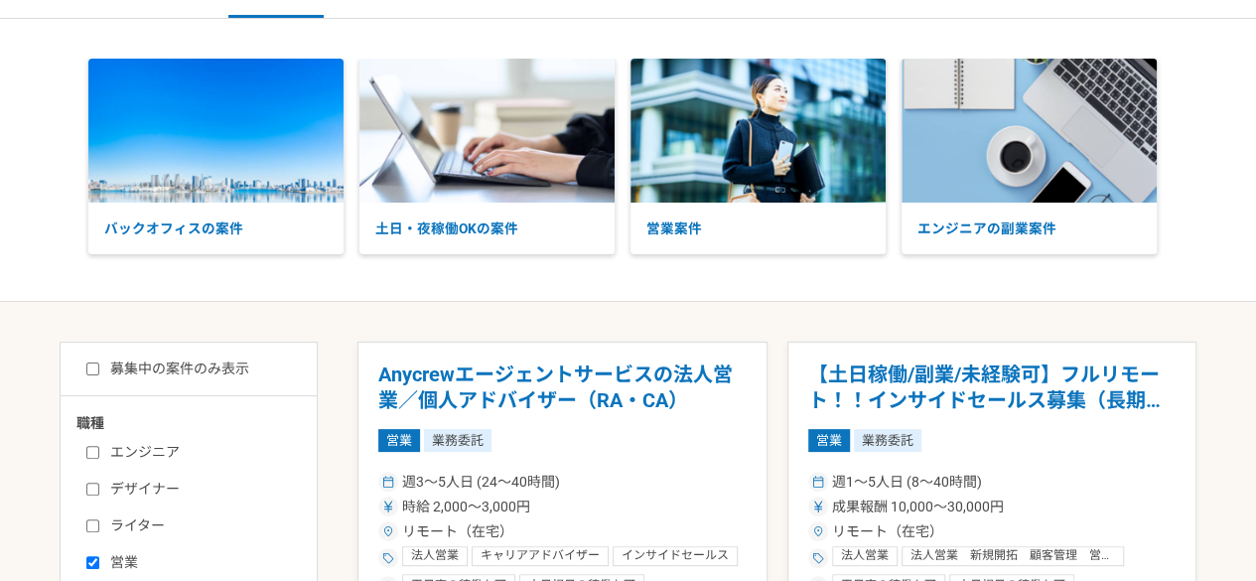
click at [95, 369] on input "募集中の案件のみ表示" at bounding box center [92, 368] width 13 height 13
checkbox input "true"
